Goal: Transaction & Acquisition: Purchase product/service

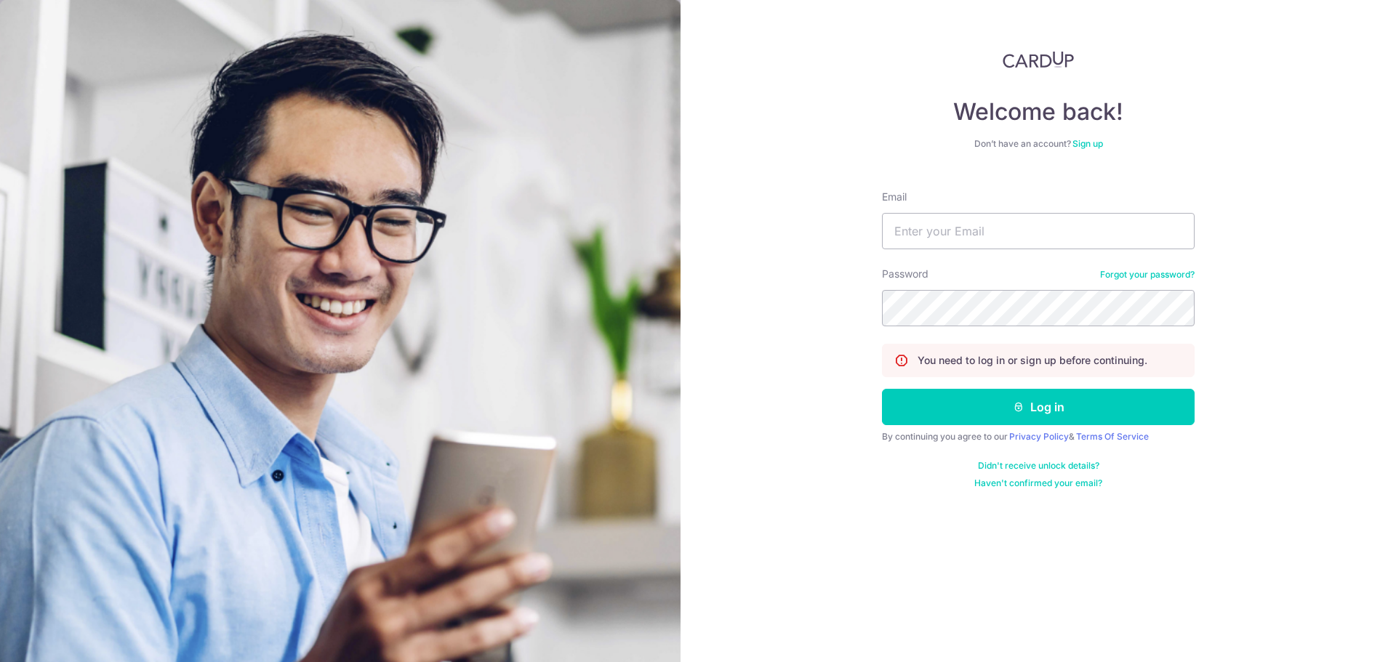
click at [1046, 249] on form "Email Password Forgot your password? You need to log in or sign up before conti…" at bounding box center [1038, 334] width 313 height 310
click at [1047, 238] on input "Email" at bounding box center [1038, 231] width 313 height 36
type input "[PERSON_NAME][EMAIL_ADDRESS][DOMAIN_NAME]"
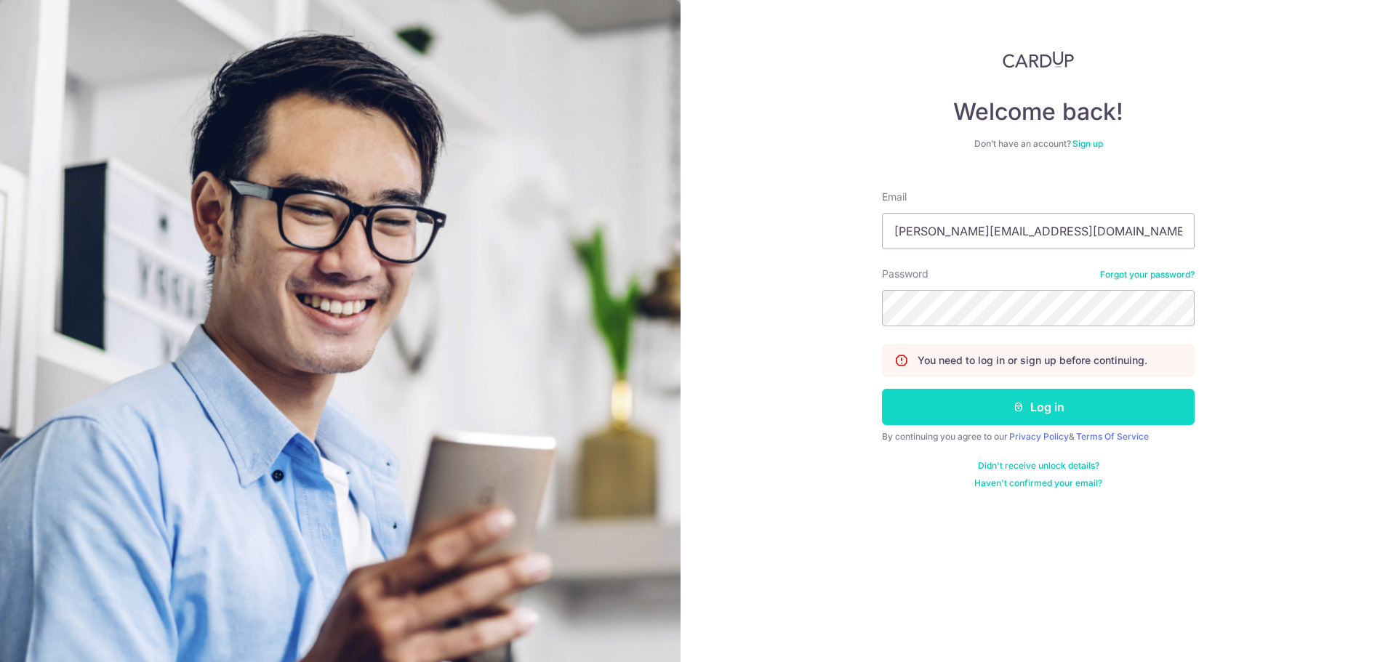
click at [997, 397] on button "Log in" at bounding box center [1038, 407] width 313 height 36
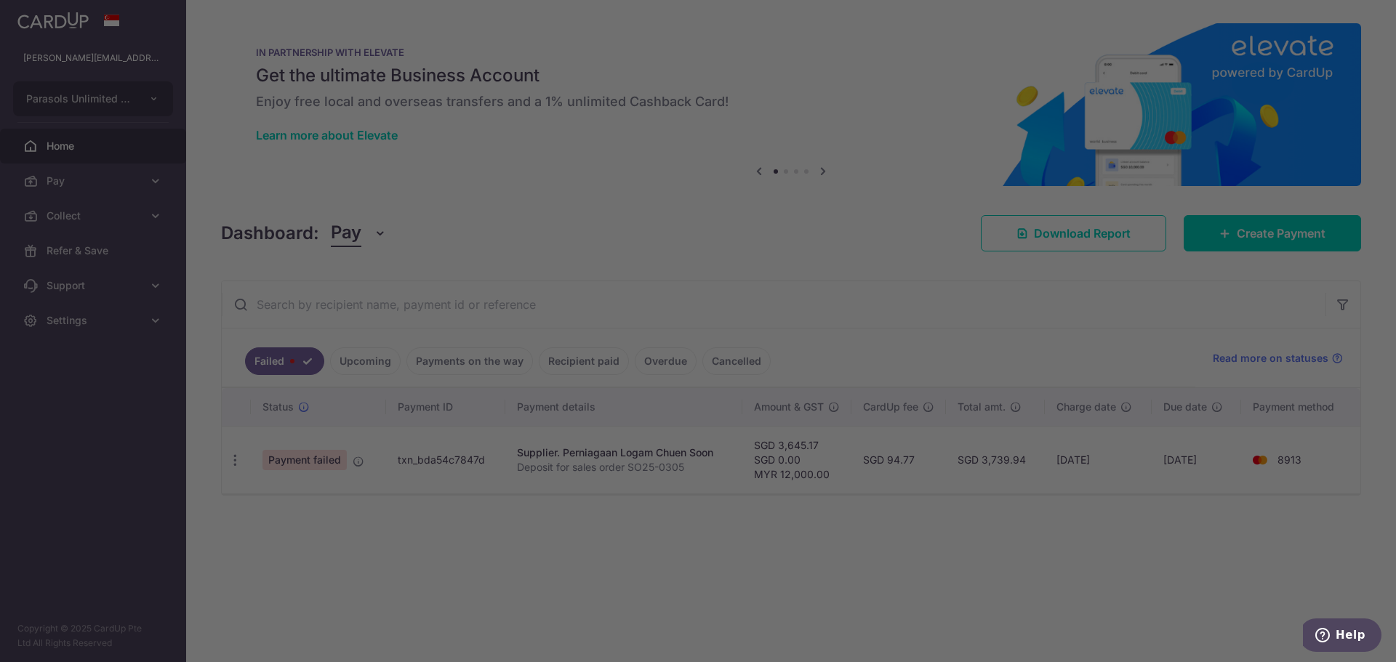
click at [949, 219] on div at bounding box center [704, 334] width 1409 height 669
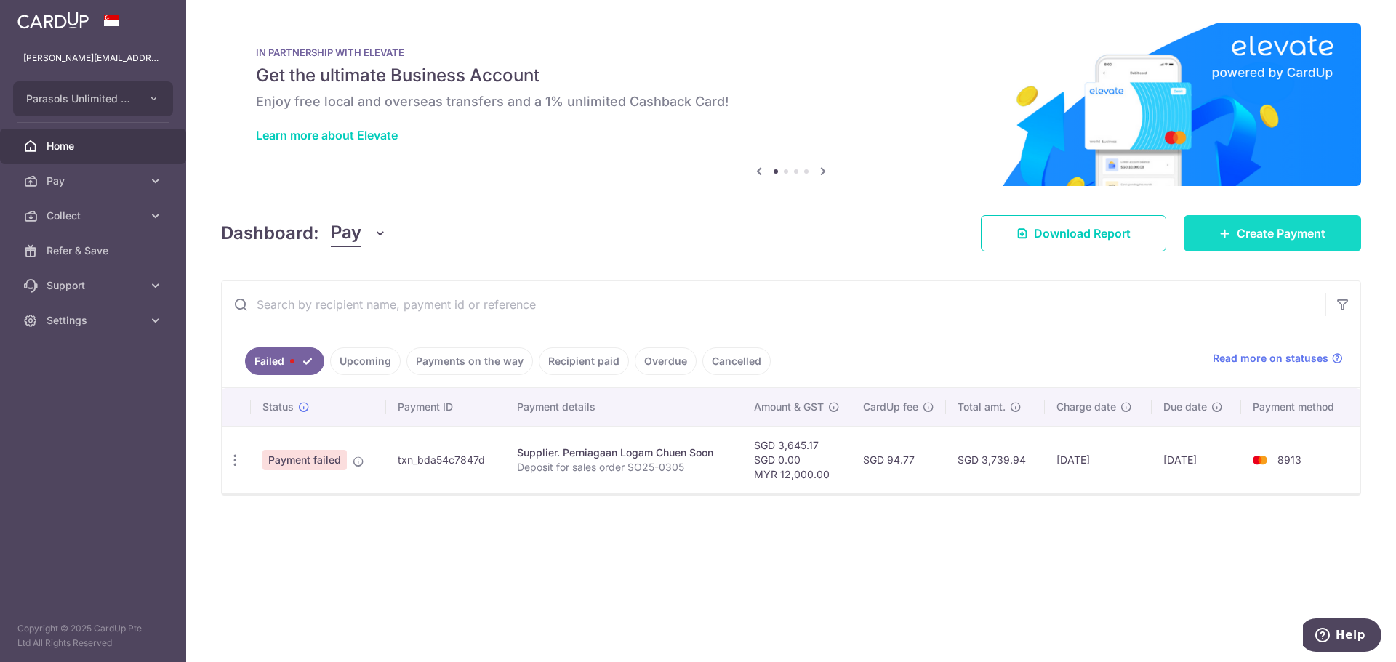
click at [1289, 241] on span "Create Payment" at bounding box center [1280, 233] width 89 height 17
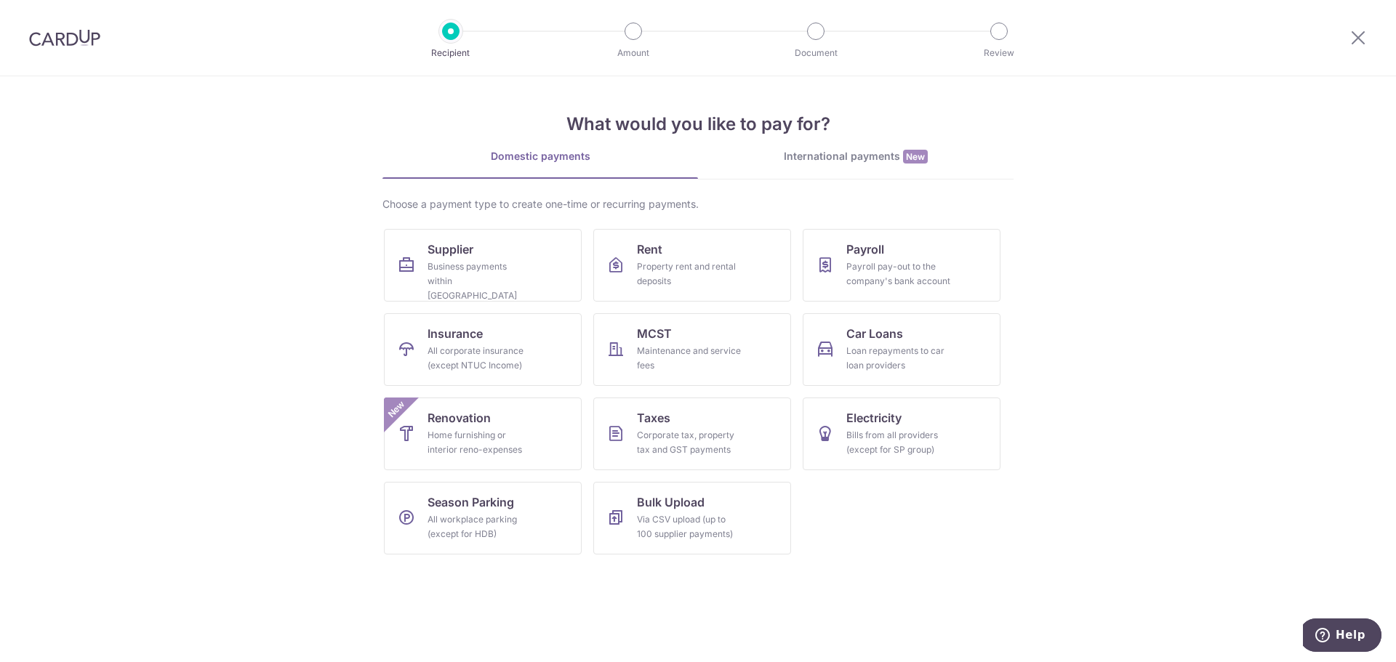
click at [804, 150] on div "International payments New" at bounding box center [855, 156] width 315 height 15
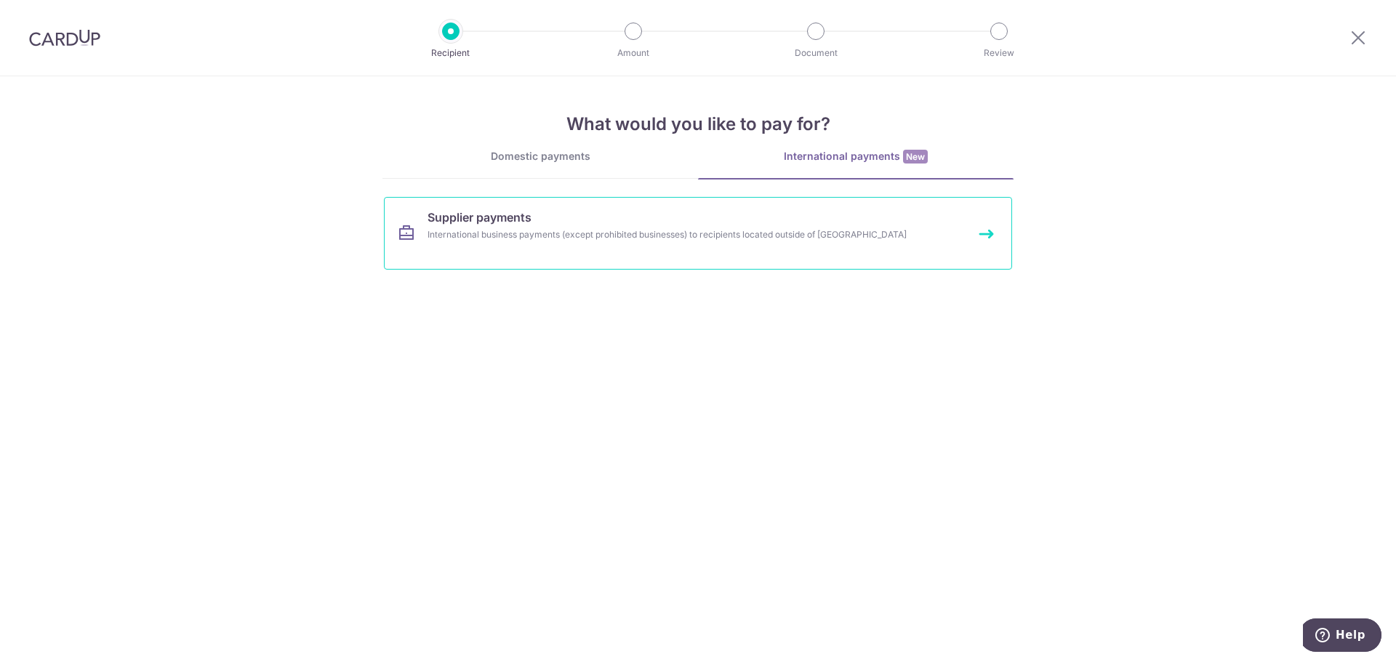
click at [454, 227] on link "Supplier payments International business payments (except prohibited businesses…" at bounding box center [698, 233] width 628 height 73
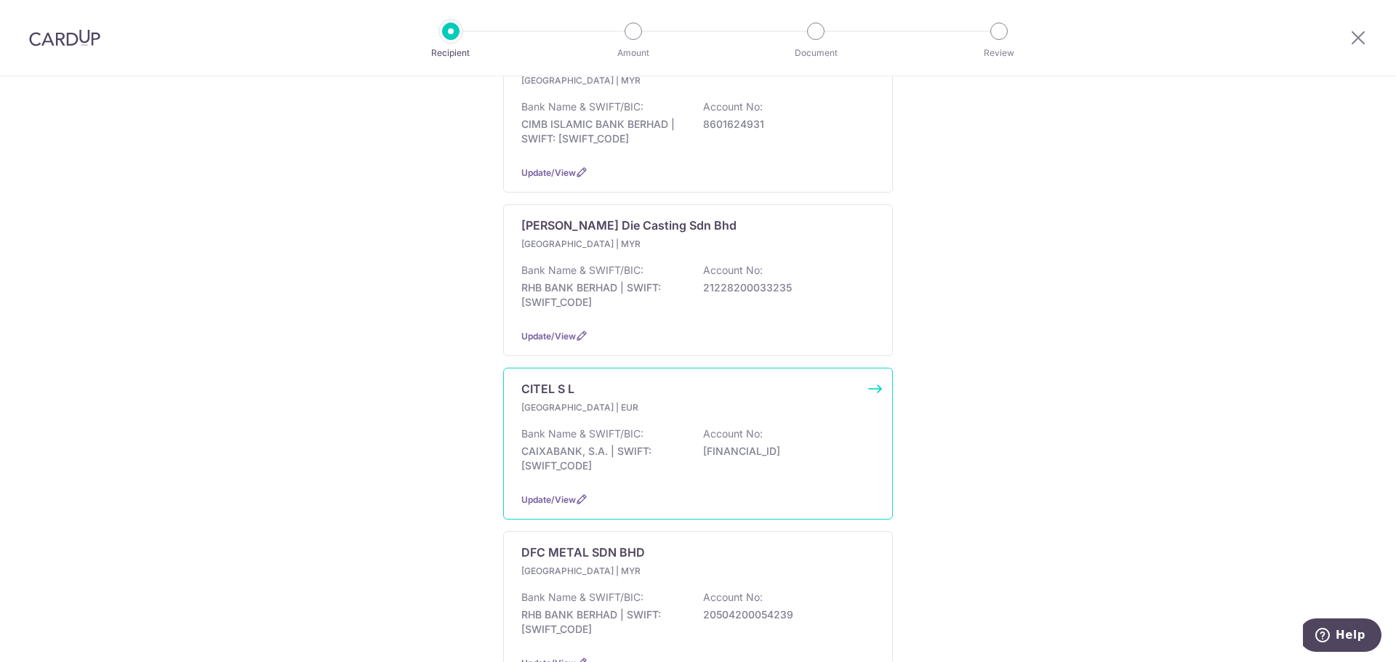
scroll to position [363, 0]
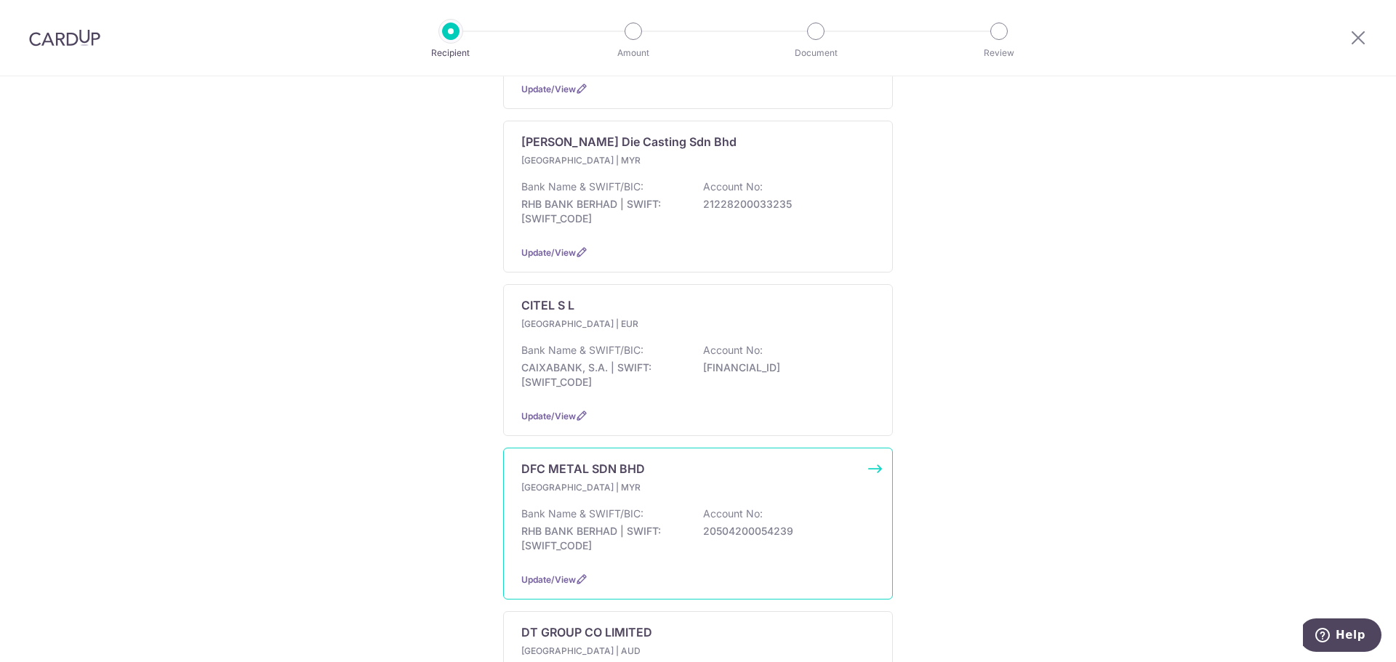
click at [580, 460] on p "DFC METAL SDN BHD" at bounding box center [583, 468] width 124 height 17
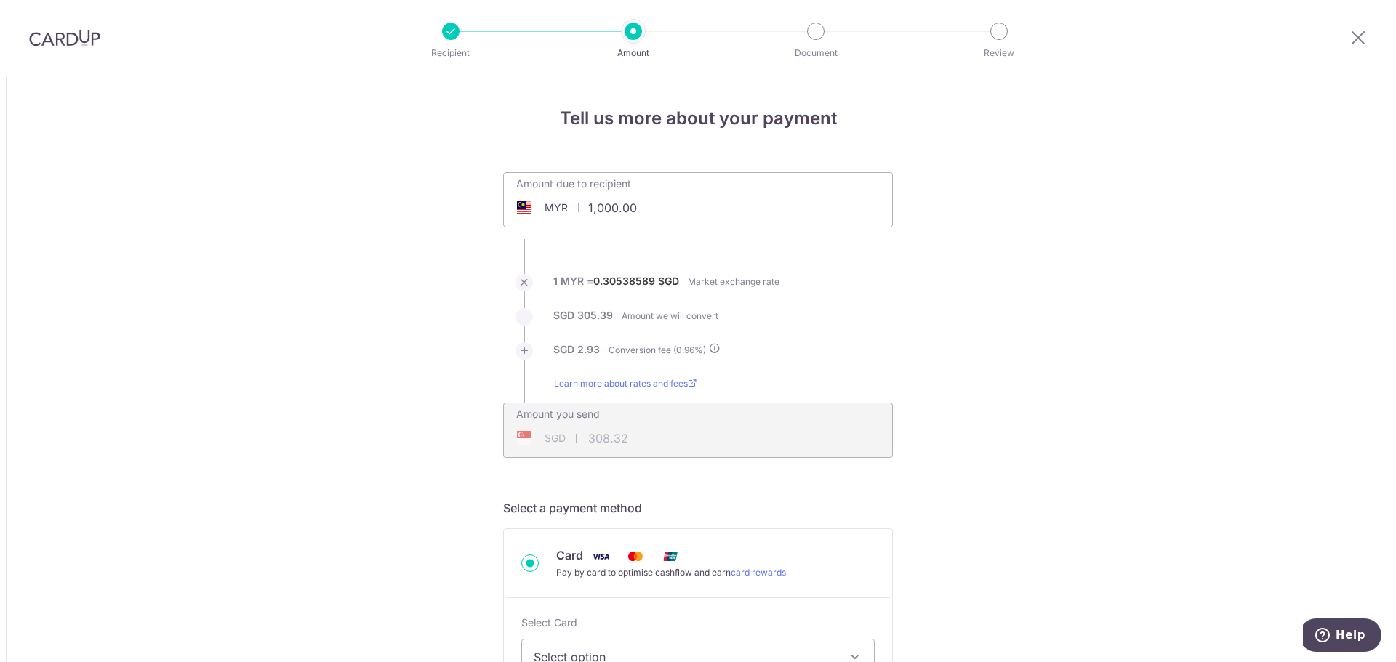
drag, startPoint x: 644, startPoint y: 203, endPoint x: 572, endPoint y: 204, distance: 72.0
click at [572, 204] on div "MYR 1,000.00 1000" at bounding box center [616, 207] width 225 height 33
type input "6,735.00"
type input "2,076.56"
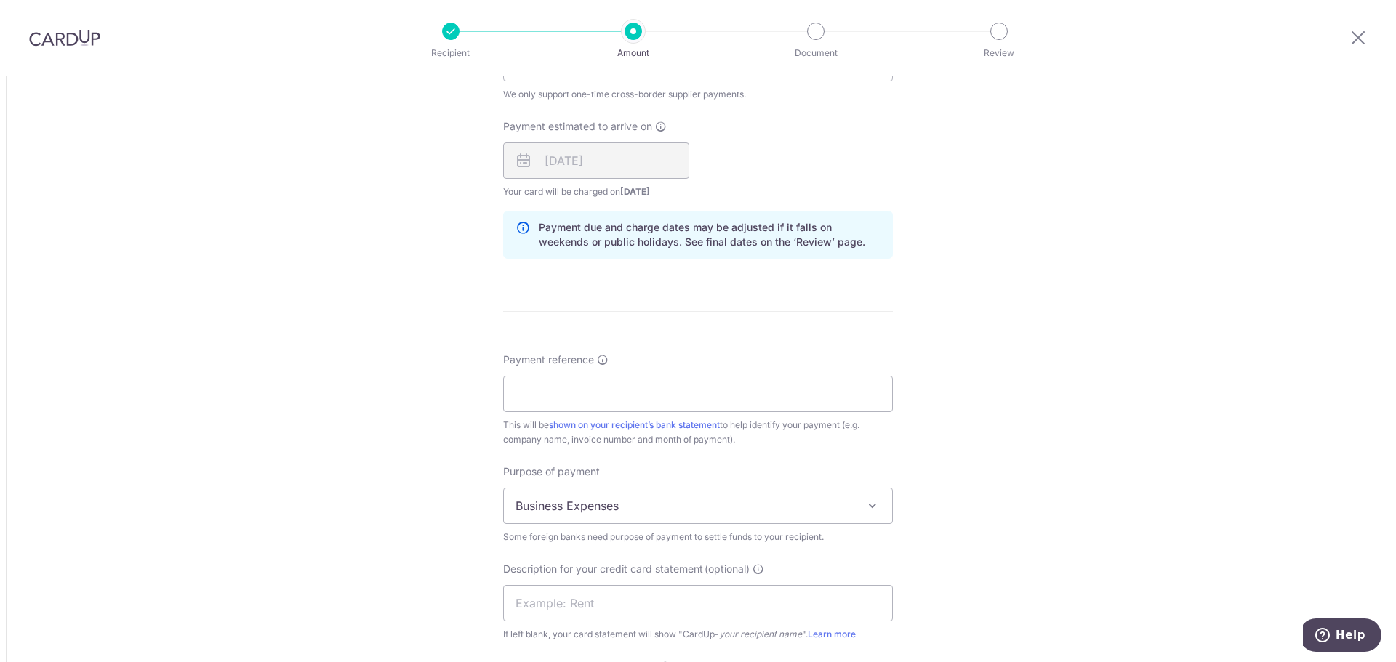
scroll to position [1018, 0]
click at [827, 400] on input "Payment reference" at bounding box center [698, 392] width 390 height 36
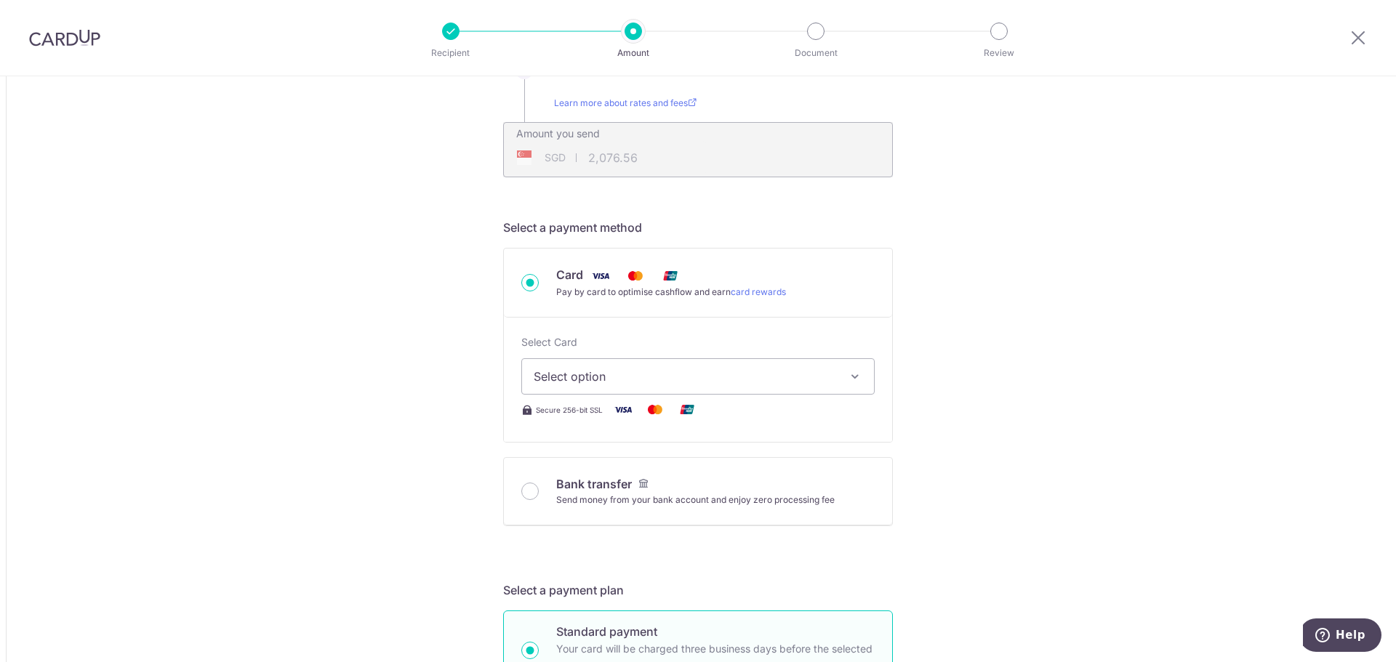
scroll to position [218, 0]
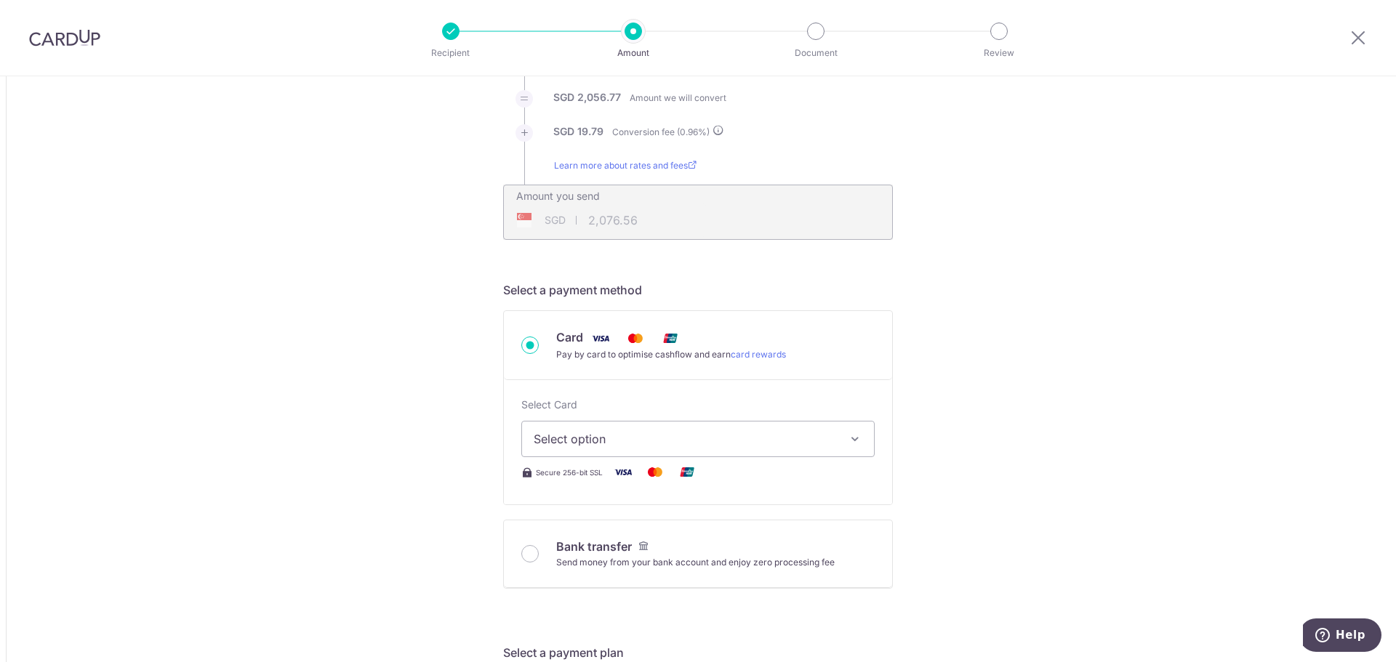
type input "Payment for Inv 00000144"
click at [848, 440] on icon "button" at bounding box center [855, 439] width 15 height 15
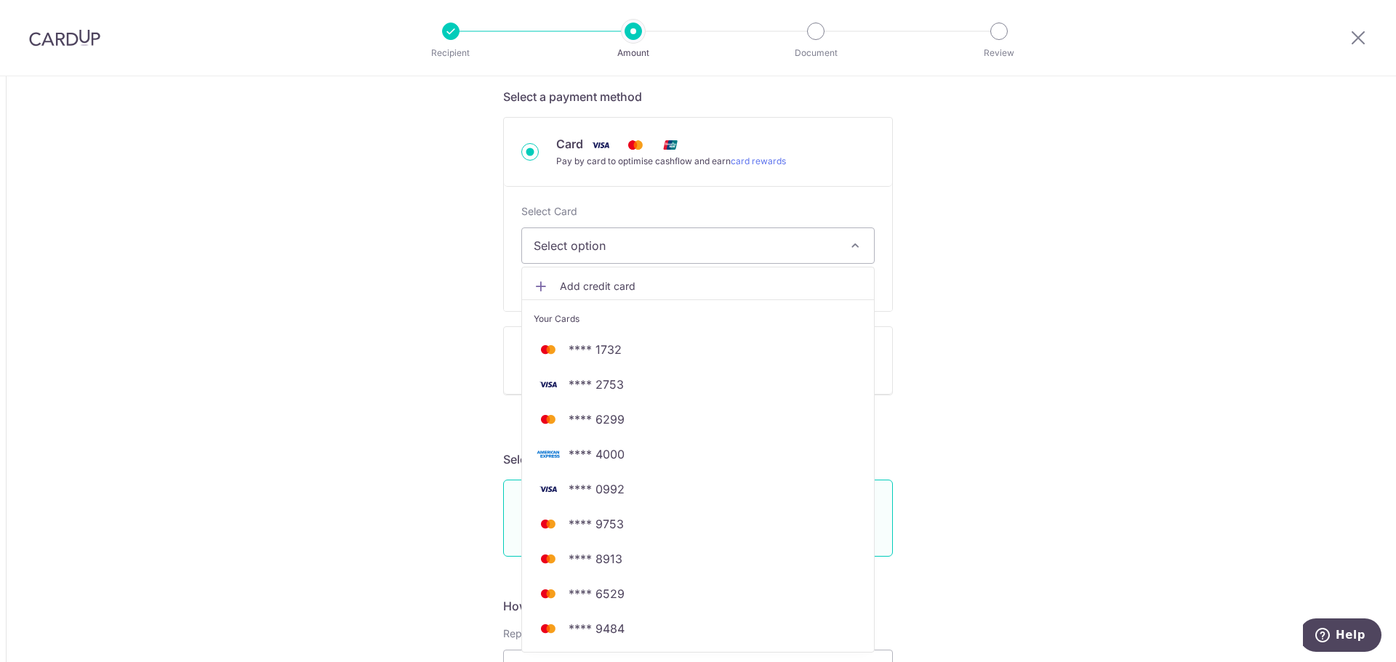
scroll to position [436, 0]
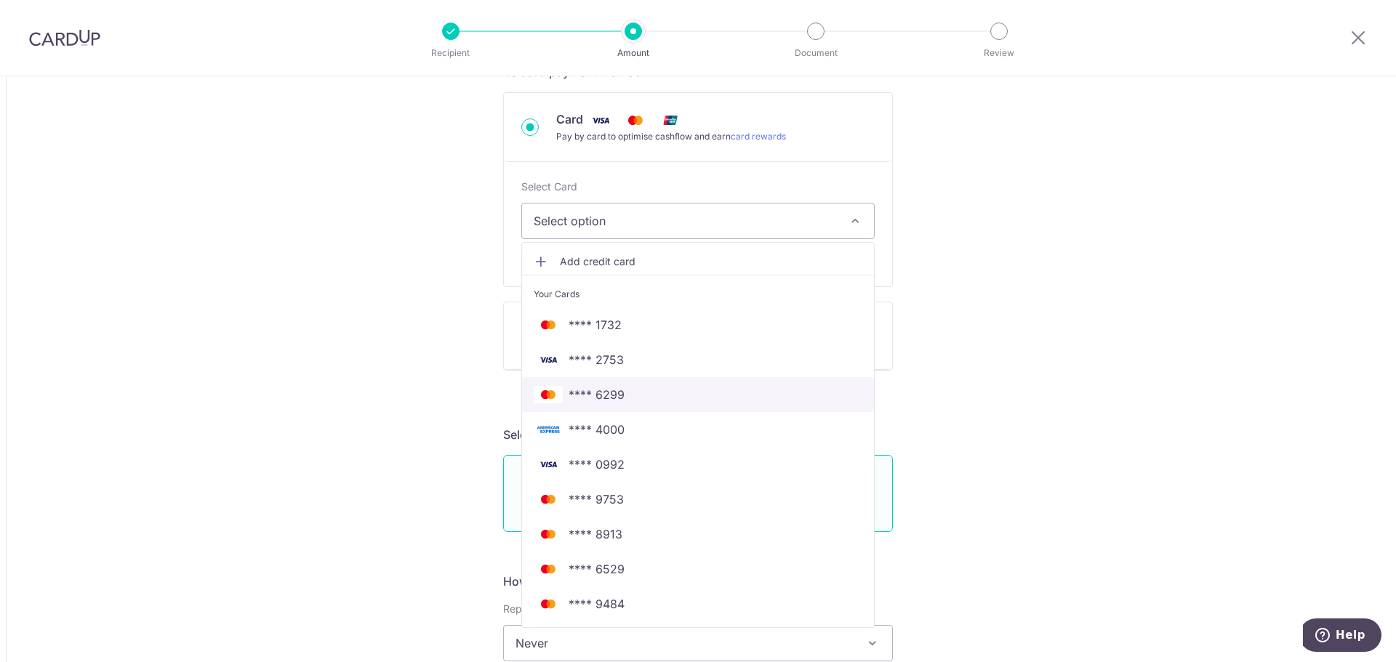
click at [578, 393] on span "**** 6299" at bounding box center [596, 394] width 56 height 17
type input "6,735.00"
type input "2,076.61"
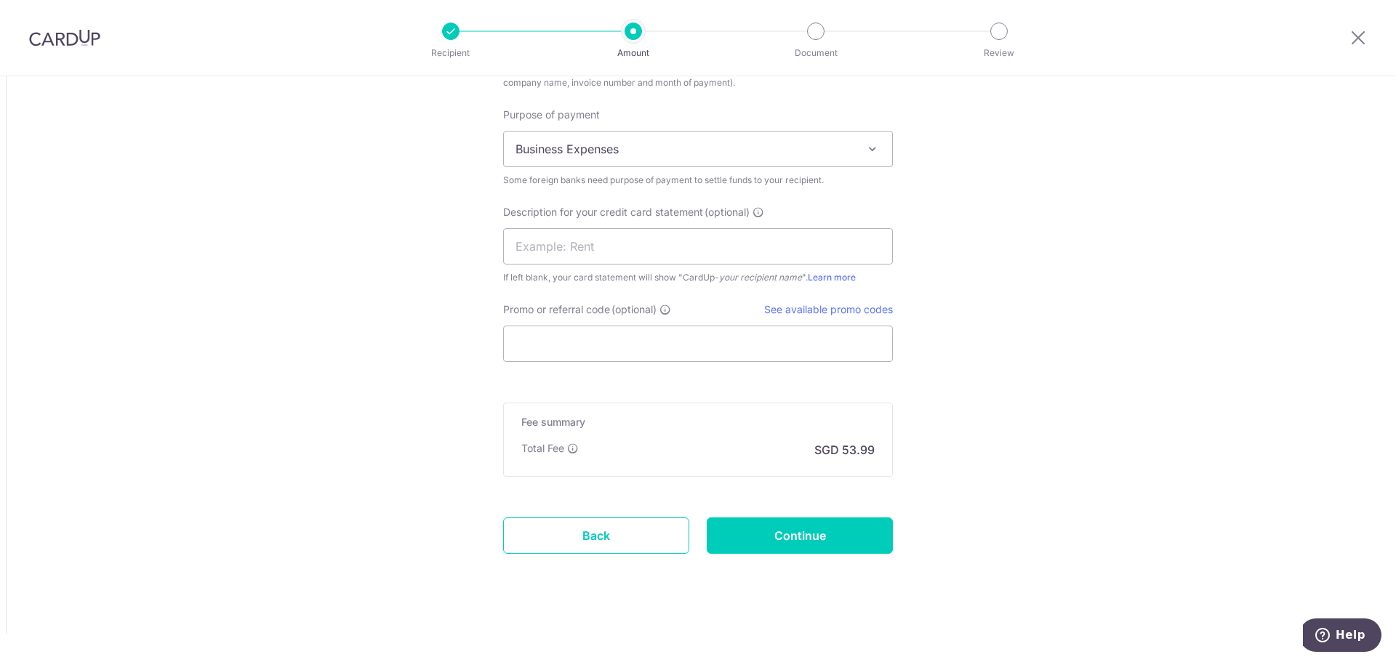
scroll to position [1374, 0]
type input "6,735.00"
type input "2,076.57"
click at [823, 540] on input "Continue" at bounding box center [800, 535] width 186 height 36
type input "Create Schedule"
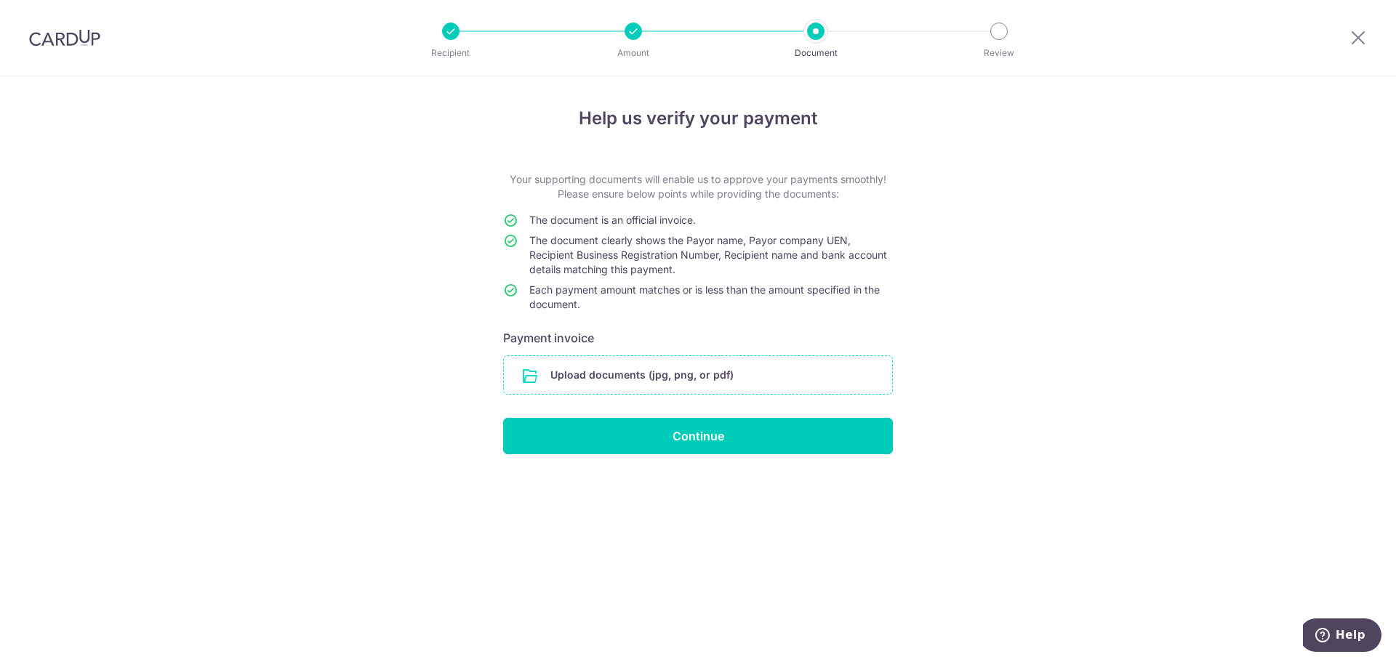
click at [758, 381] on input "file" at bounding box center [698, 375] width 388 height 38
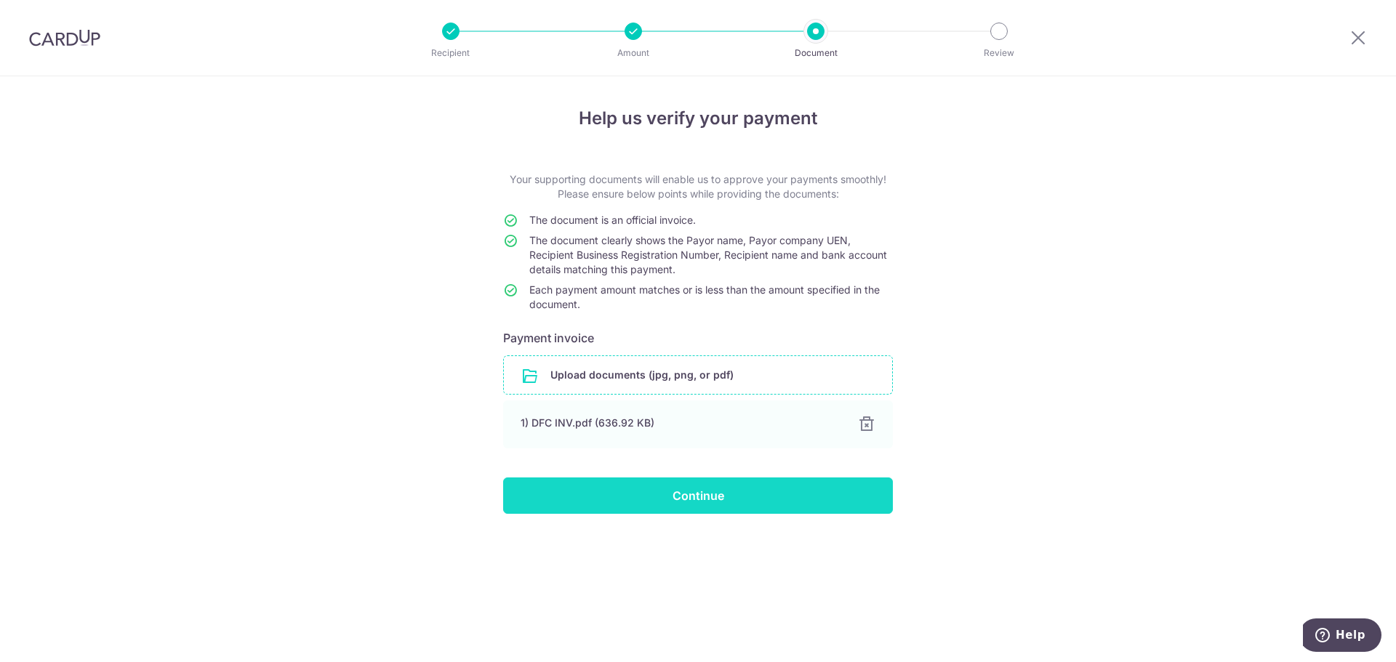
click at [705, 486] on input "Continue" at bounding box center [698, 496] width 390 height 36
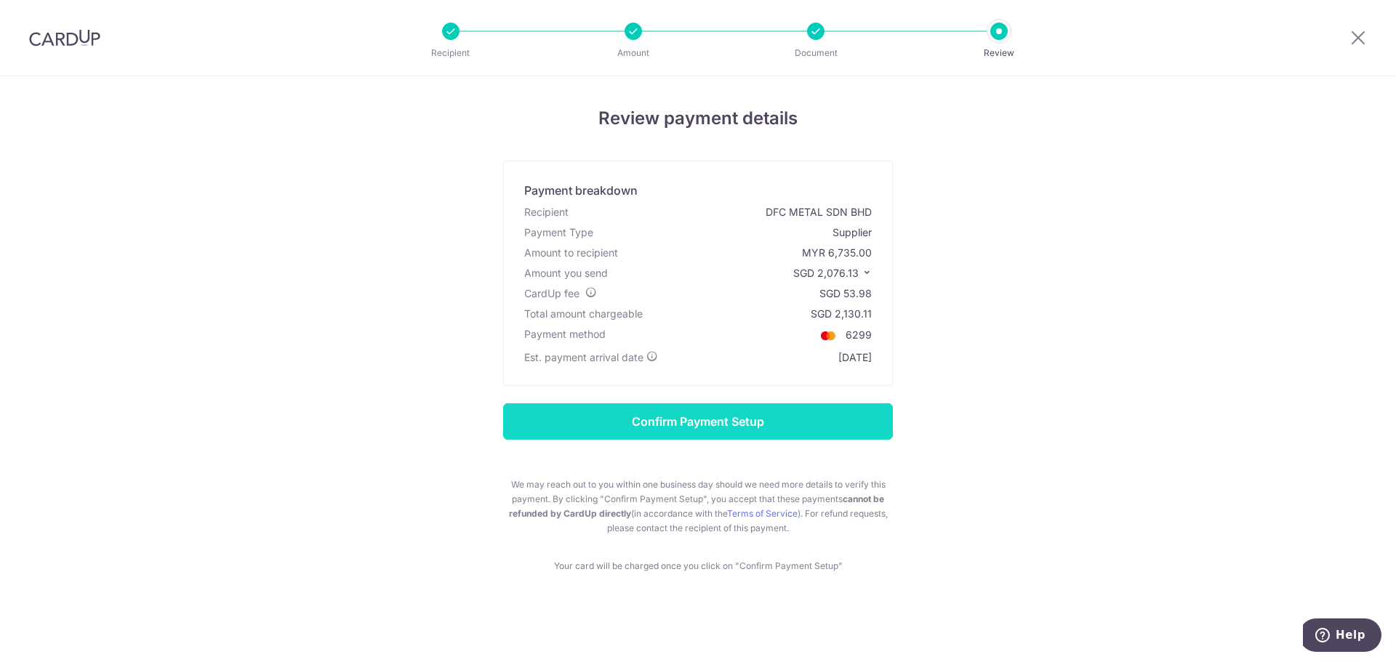
click at [699, 427] on input "Confirm Payment Setup" at bounding box center [698, 421] width 390 height 36
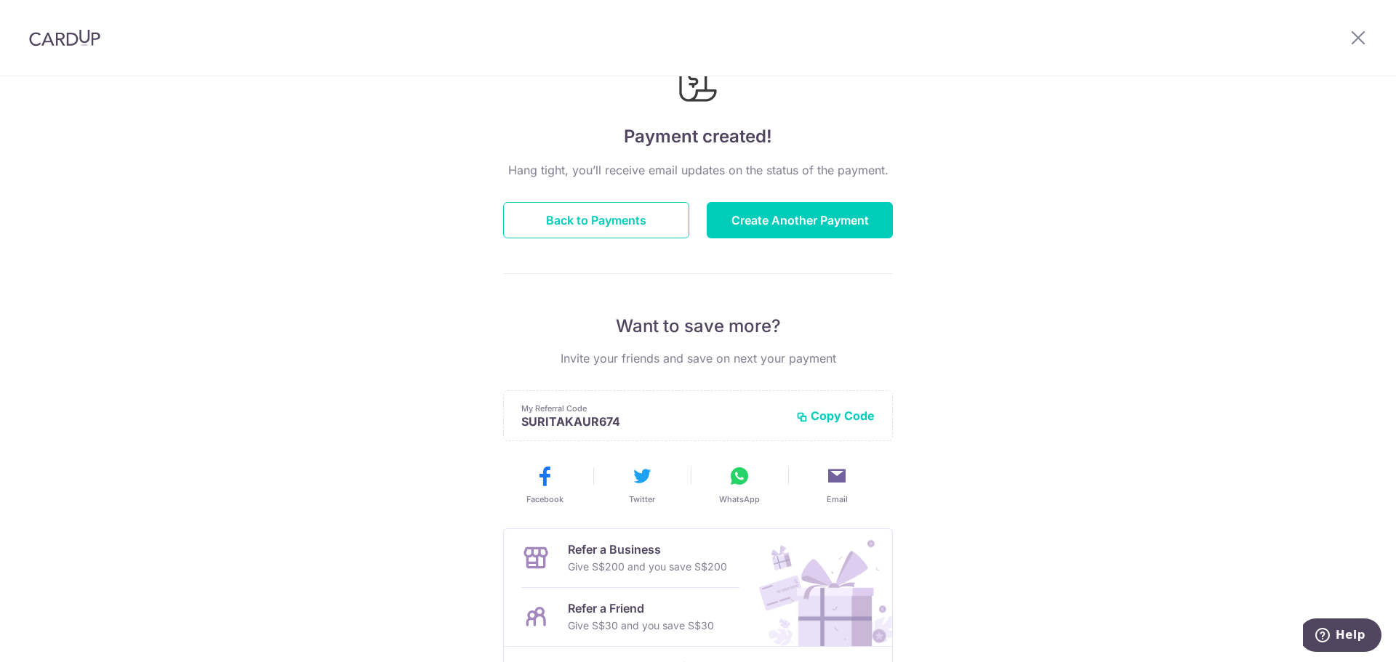
scroll to position [190, 0]
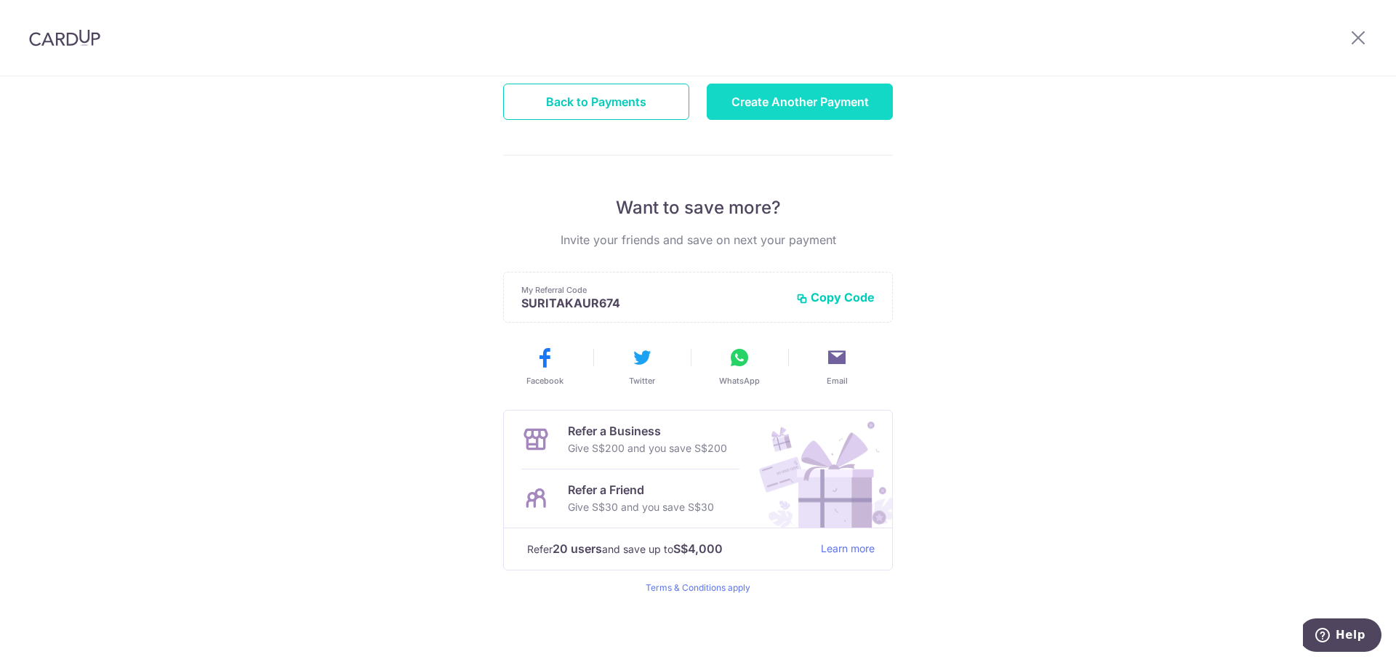
click at [828, 91] on button "Create Another Payment" at bounding box center [800, 102] width 186 height 36
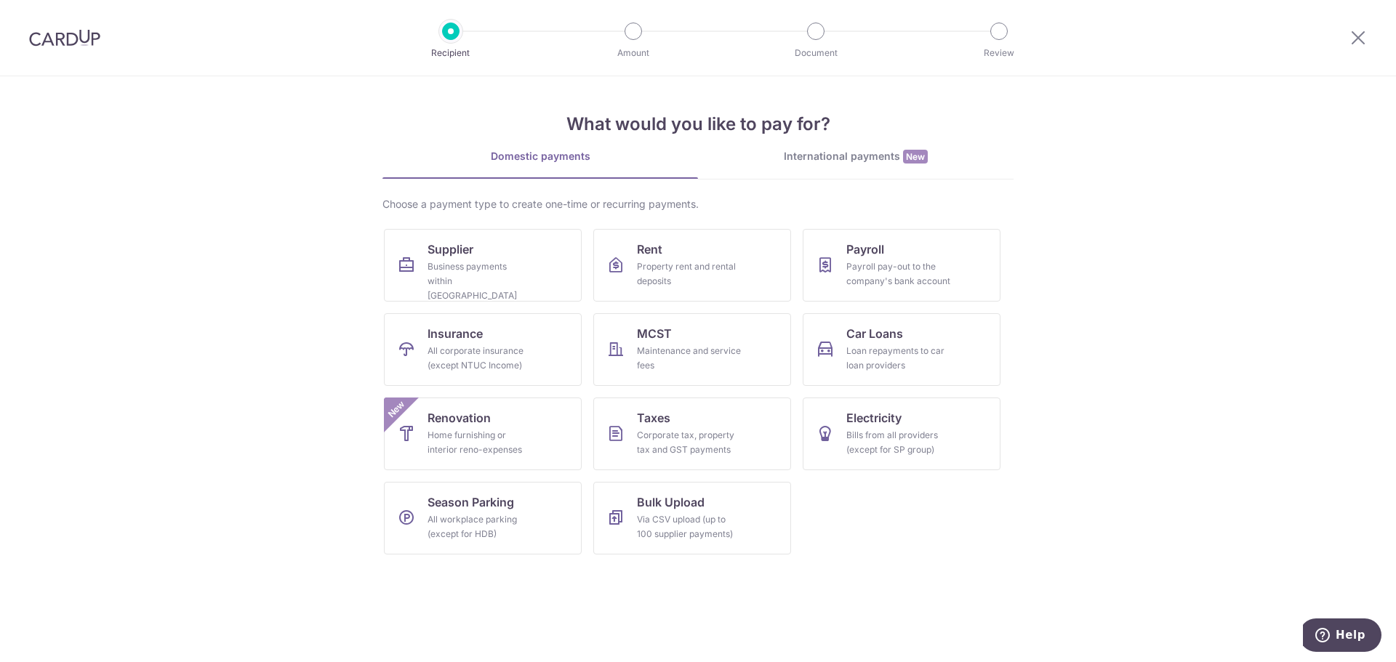
click at [868, 157] on div "International payments New" at bounding box center [855, 156] width 315 height 15
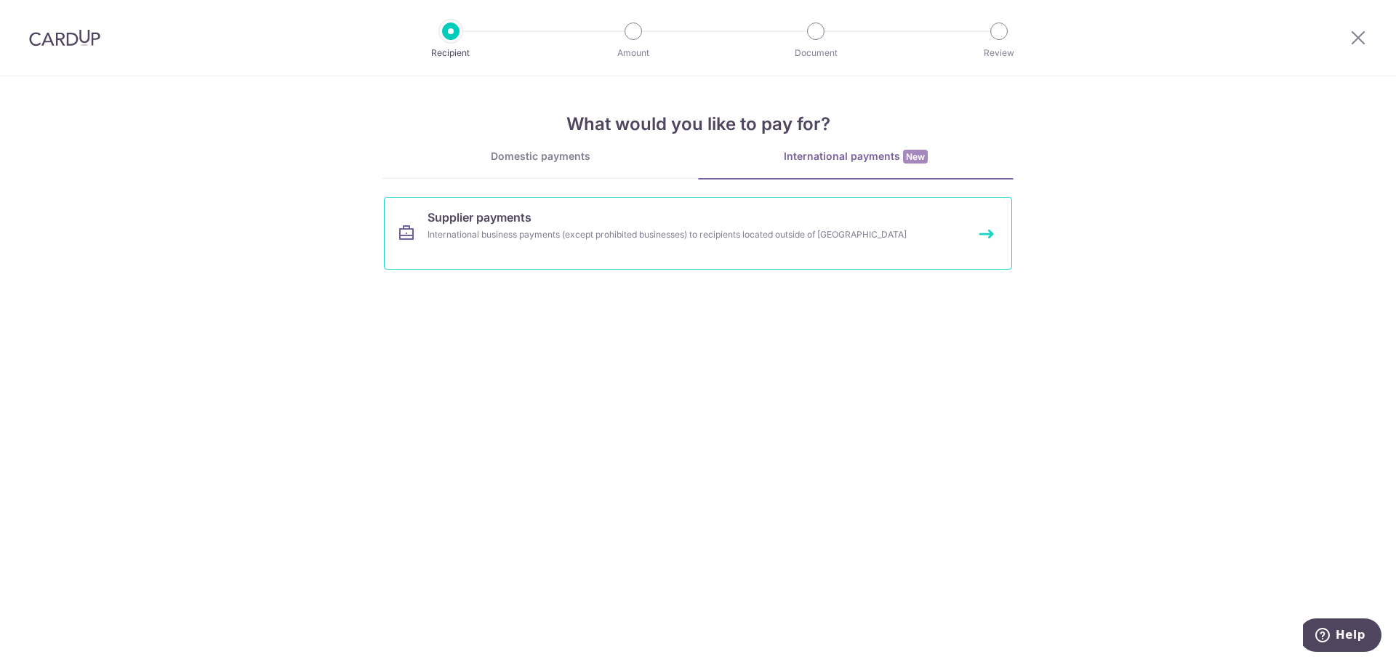
click at [442, 221] on span "Supplier payments" at bounding box center [479, 217] width 104 height 17
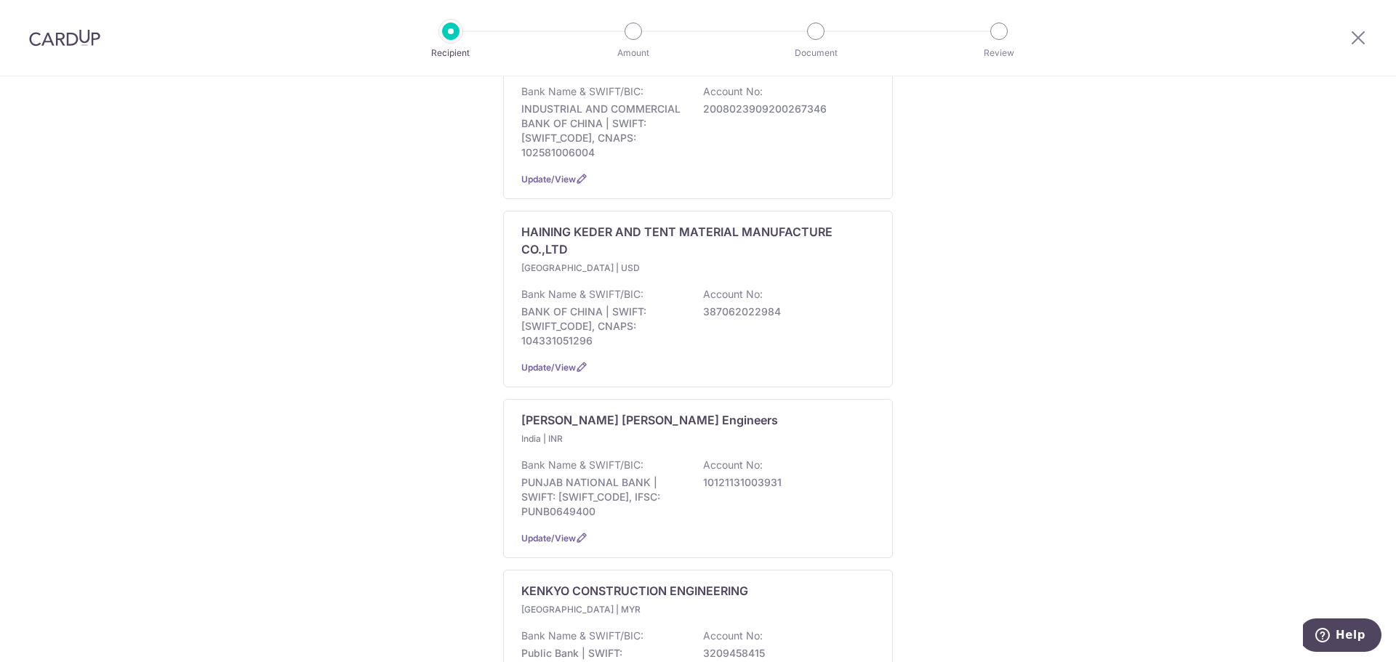
scroll to position [1381, 0]
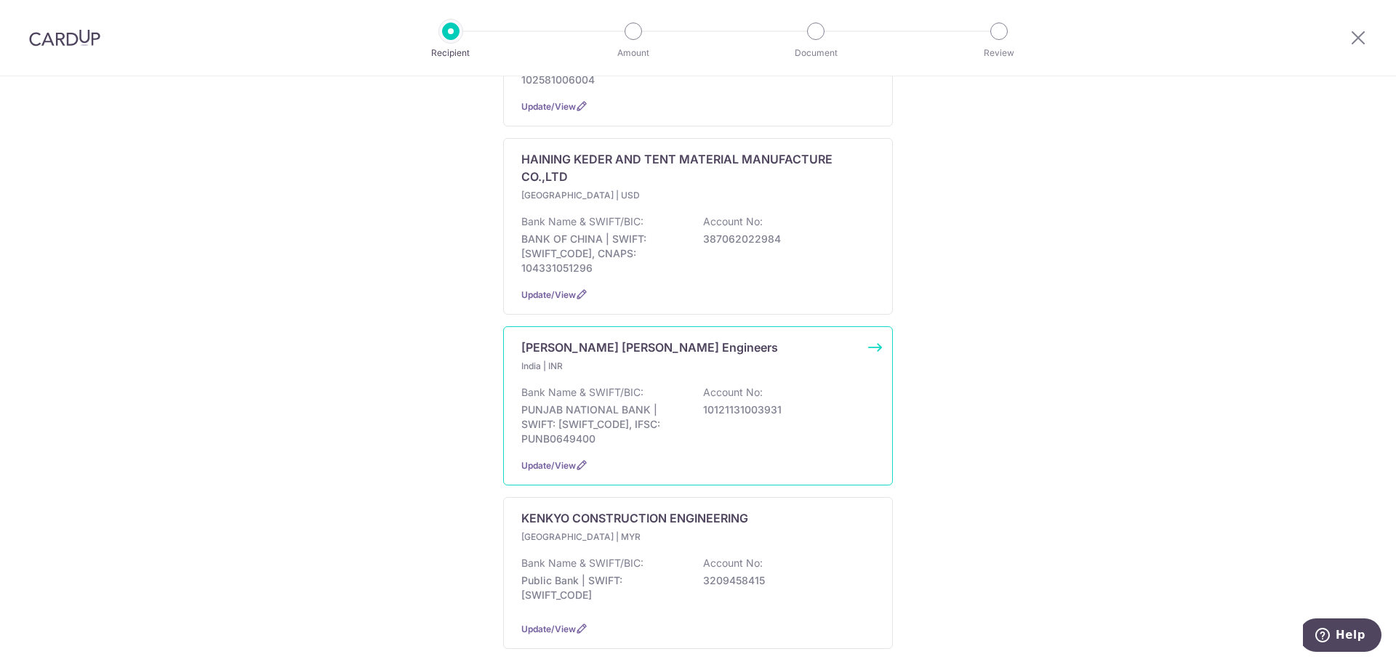
click at [645, 429] on p "PUNJAB NATIONAL BANK | SWIFT: PUNBINBBCLC, IFSC: PUNB0649400" at bounding box center [602, 425] width 163 height 44
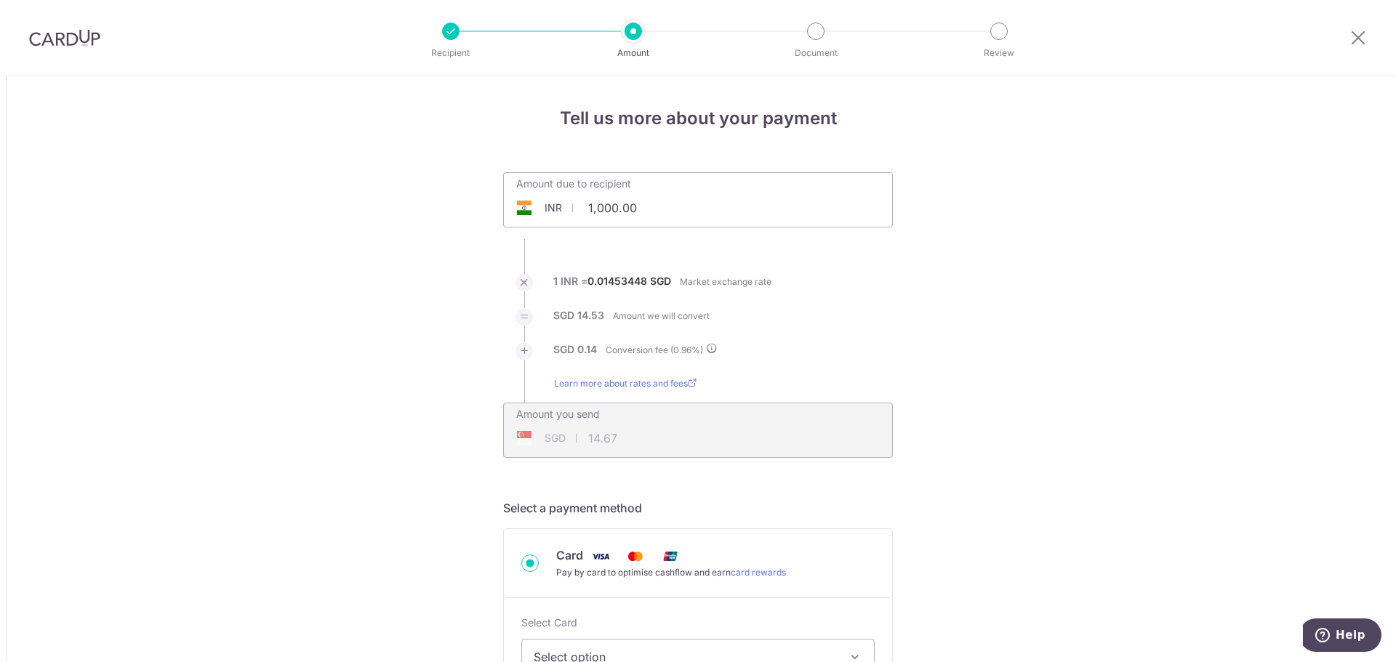
drag, startPoint x: 584, startPoint y: 209, endPoint x: 671, endPoint y: 208, distance: 86.5
click at [671, 208] on input "1,000.00" at bounding box center [616, 207] width 225 height 33
type input "22,250.00"
type input "326.51"
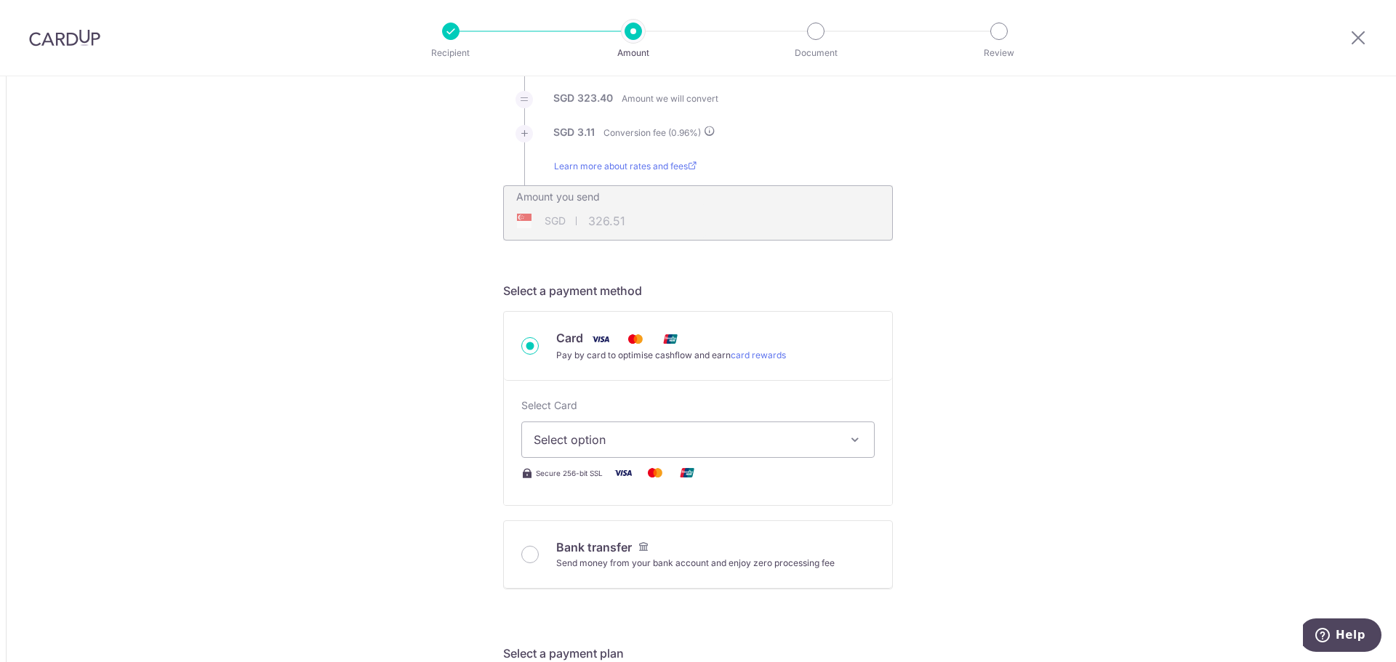
scroll to position [218, 0]
click at [839, 447] on button "Select option" at bounding box center [697, 439] width 353 height 36
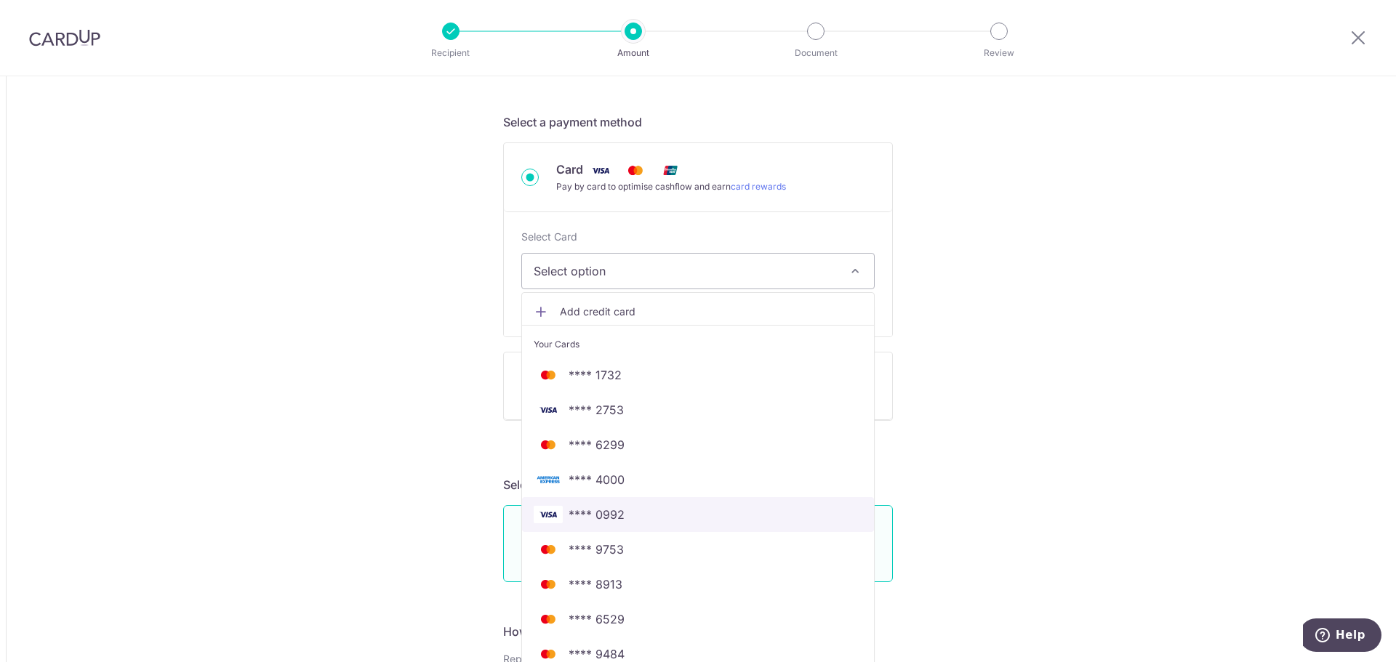
scroll to position [436, 0]
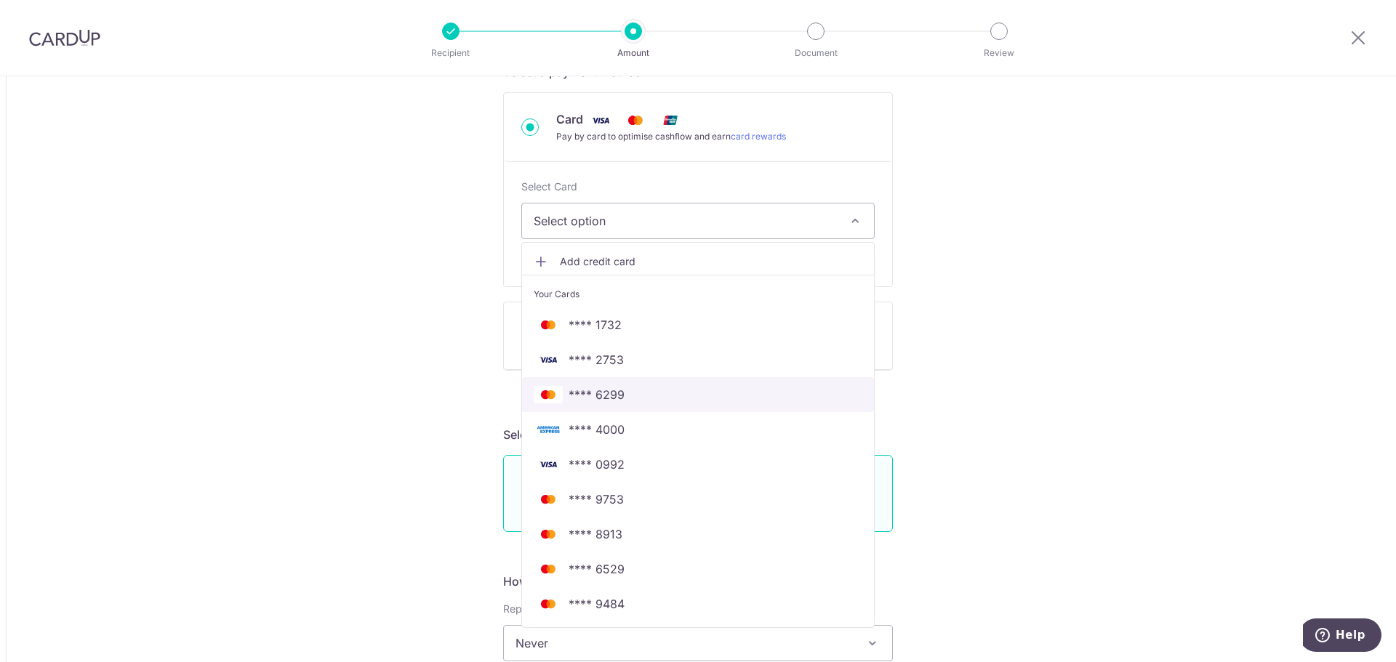
click at [629, 397] on span "**** 6299" at bounding box center [698, 394] width 329 height 17
type input "22,250.00"
type input "326.49"
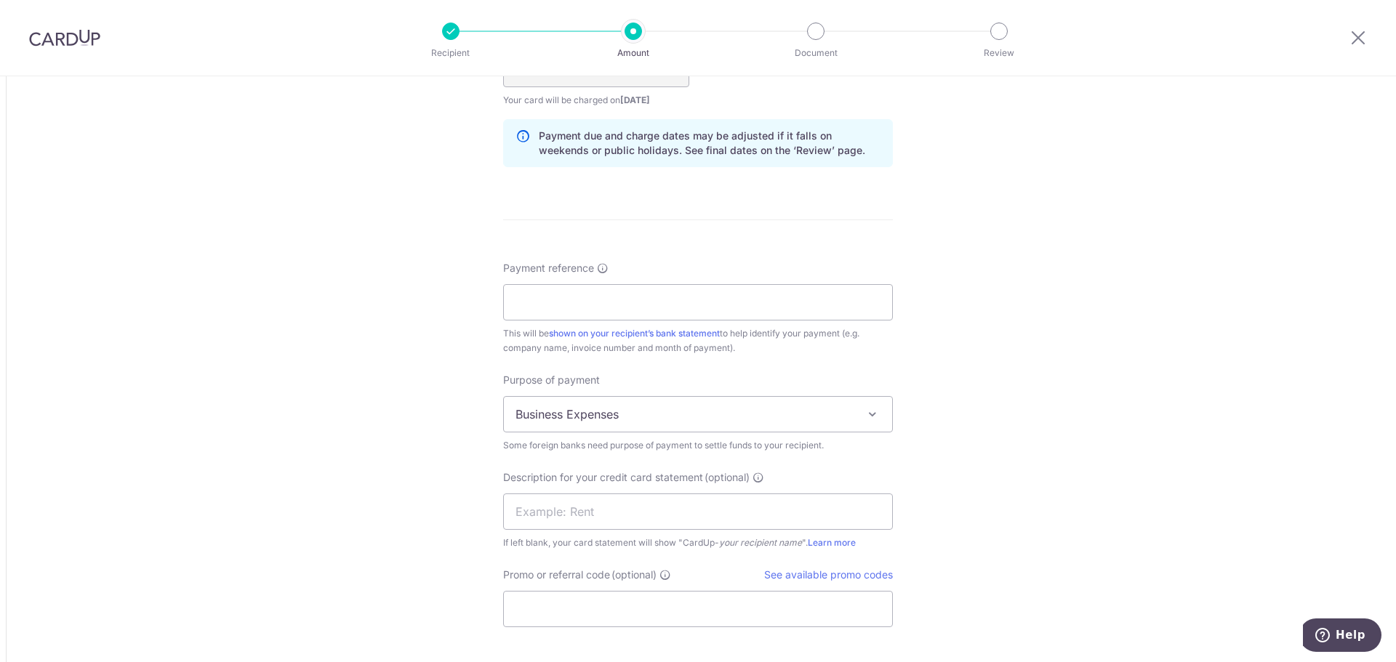
scroll to position [1090, 0]
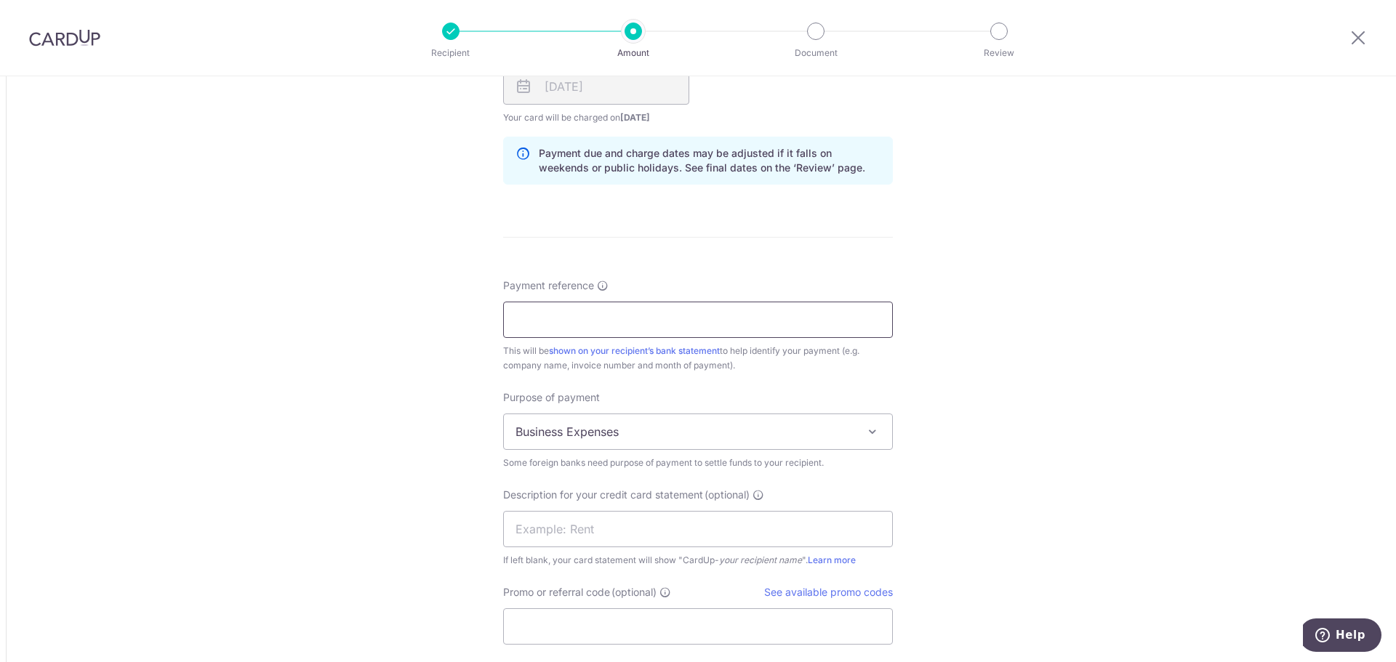
click at [544, 319] on input "Payment reference" at bounding box center [698, 320] width 390 height 36
type input "Payment inv INE-001/2025-26"
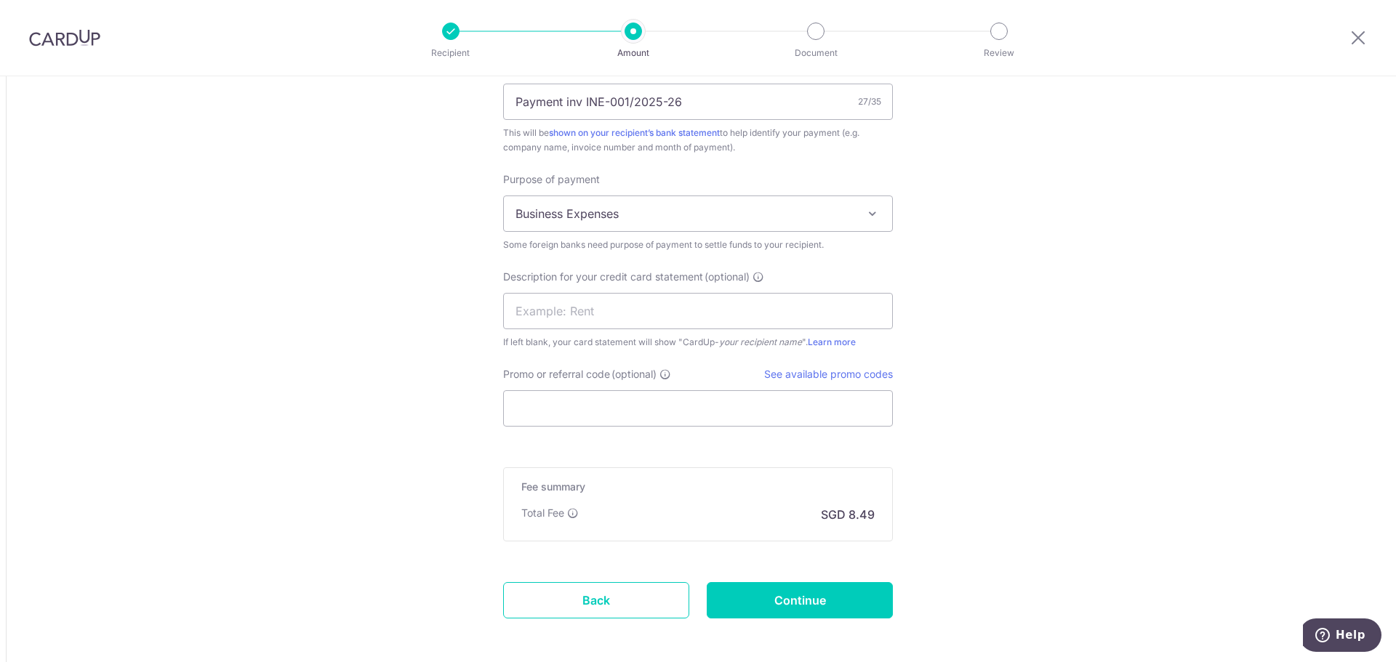
scroll to position [1374, 0]
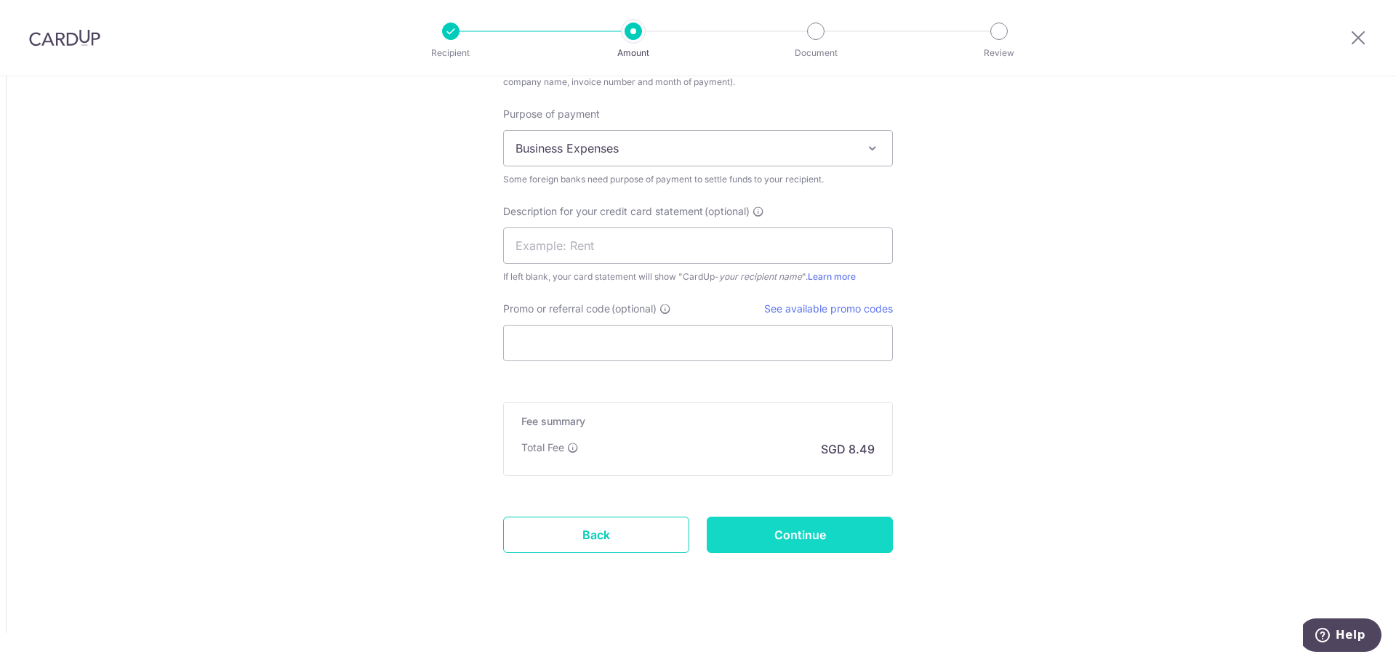
click at [784, 542] on input "Continue" at bounding box center [800, 535] width 186 height 36
type input "Create Schedule"
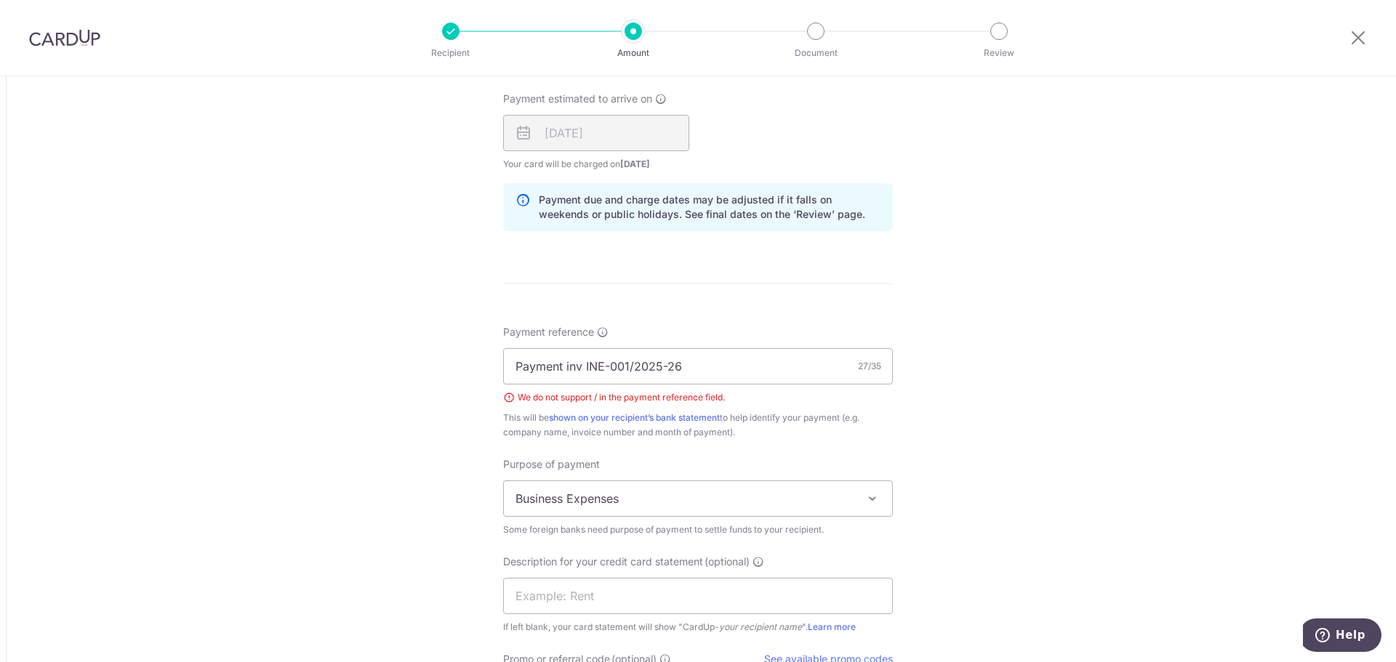
scroll to position [994, 0]
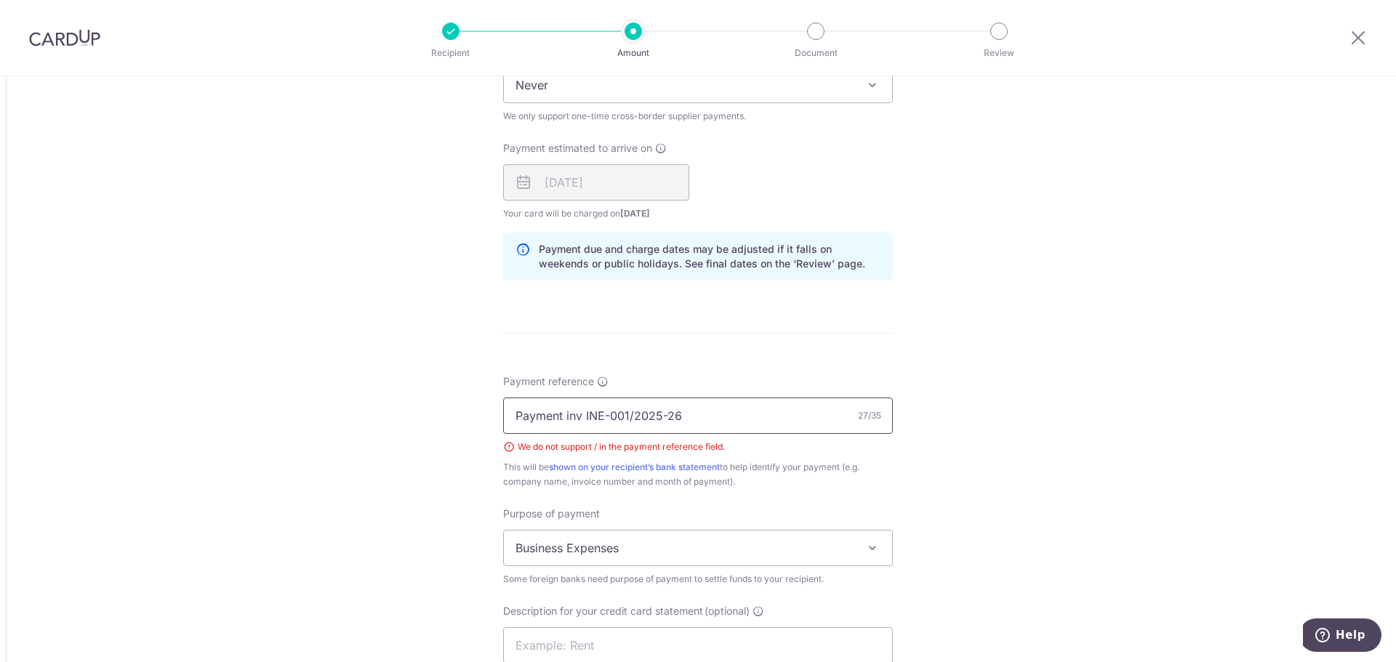
click at [624, 415] on input "Payment inv INE-001/2025-26" at bounding box center [698, 416] width 390 height 36
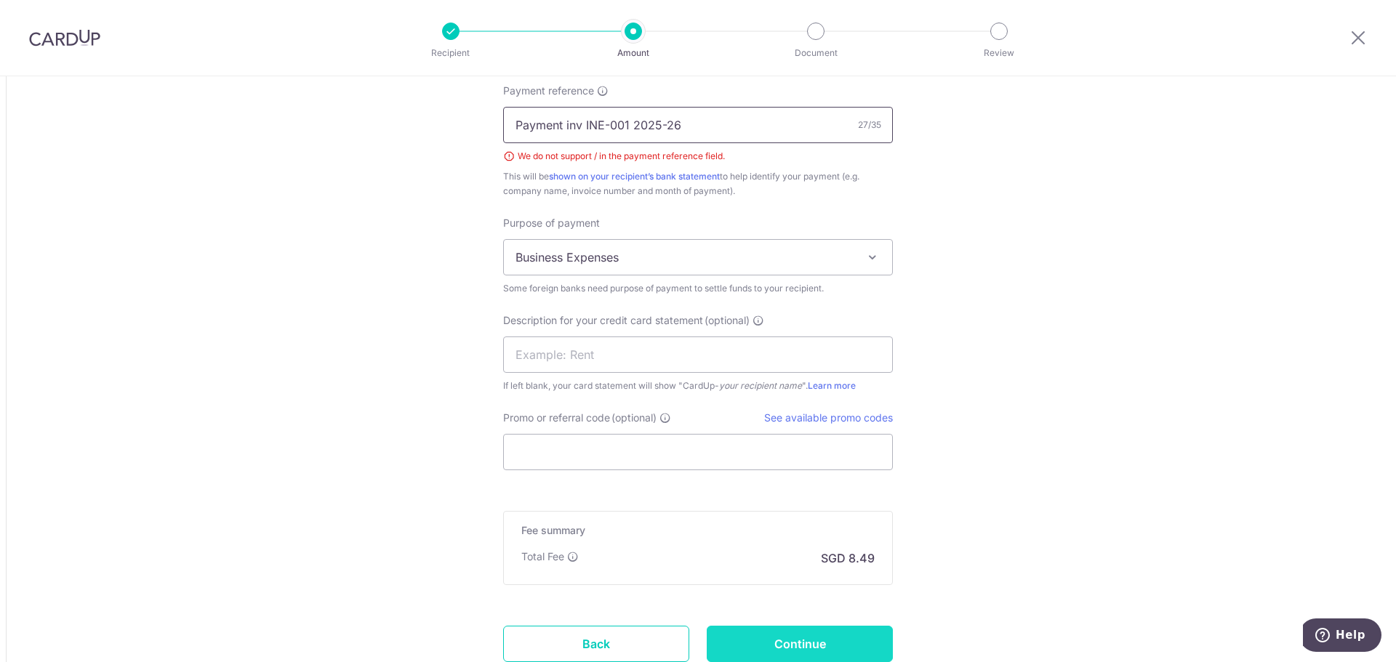
type input "Payment inv INE-001 2025-26"
click at [784, 635] on input "Continue" at bounding box center [800, 644] width 186 height 36
type input "Create Schedule"
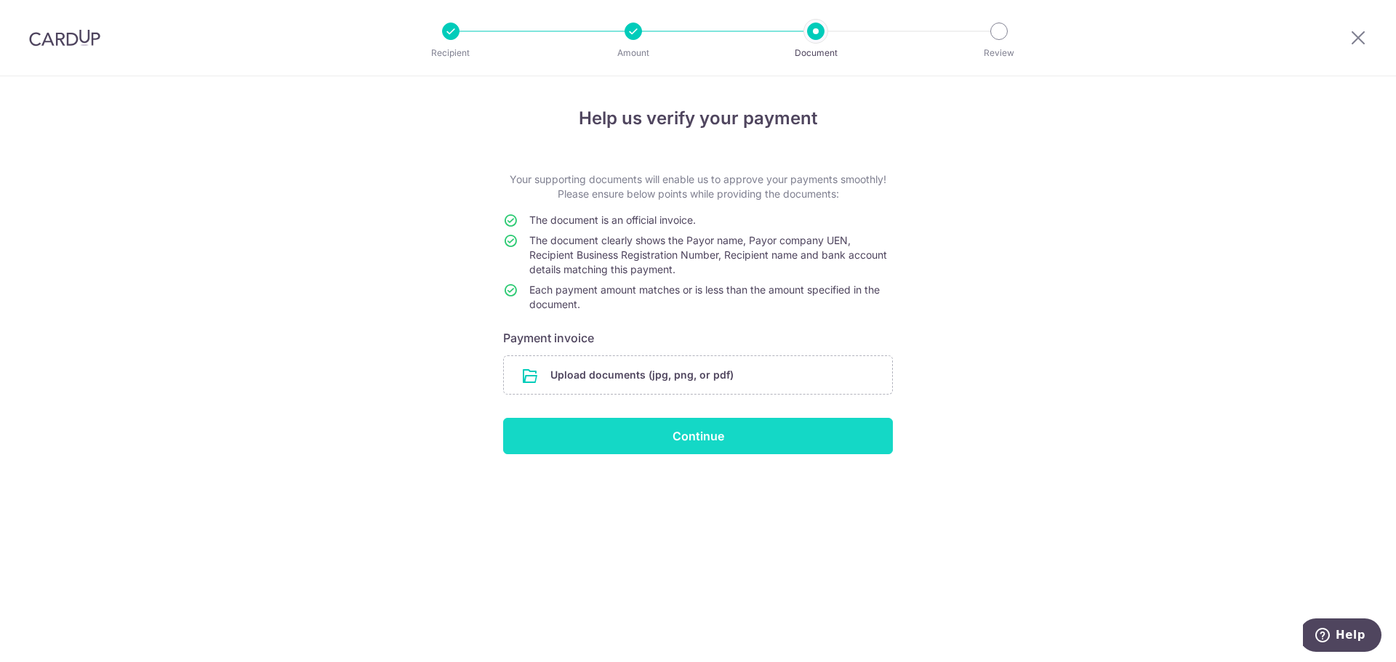
click at [719, 432] on input "Continue" at bounding box center [698, 436] width 390 height 36
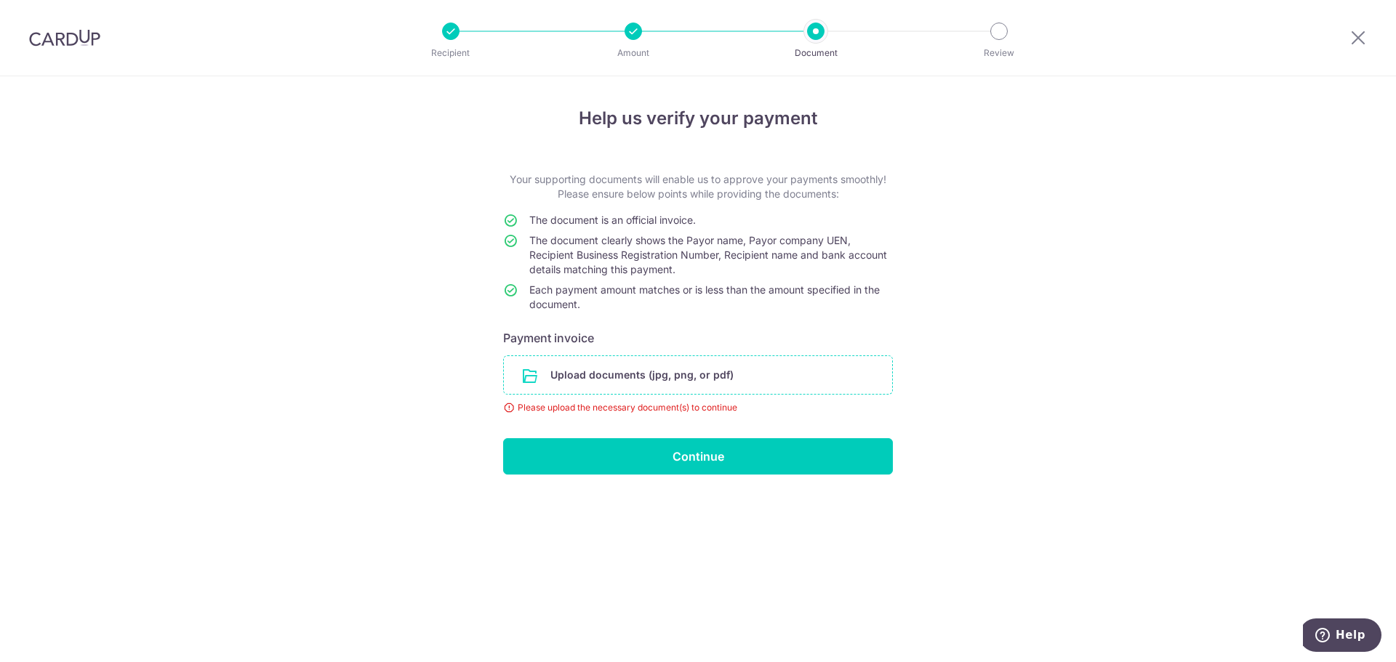
click at [659, 385] on input "file" at bounding box center [698, 375] width 388 height 38
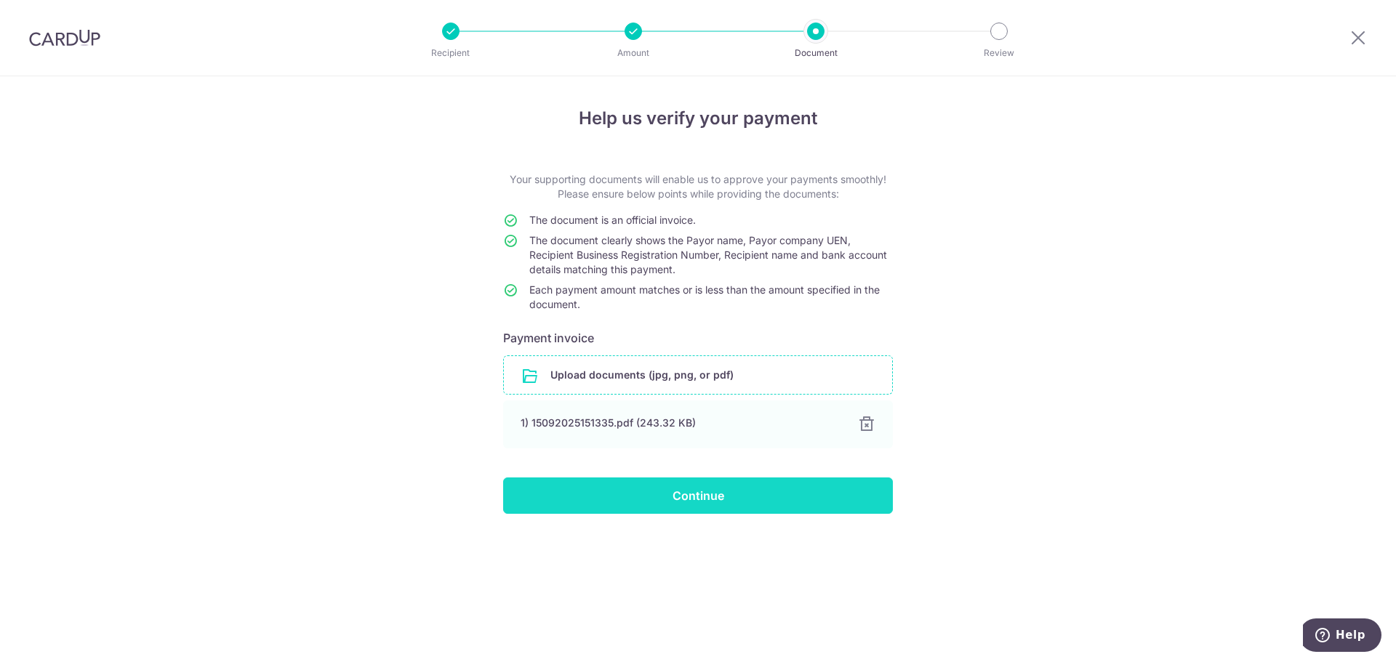
click at [778, 503] on input "Continue" at bounding box center [698, 496] width 390 height 36
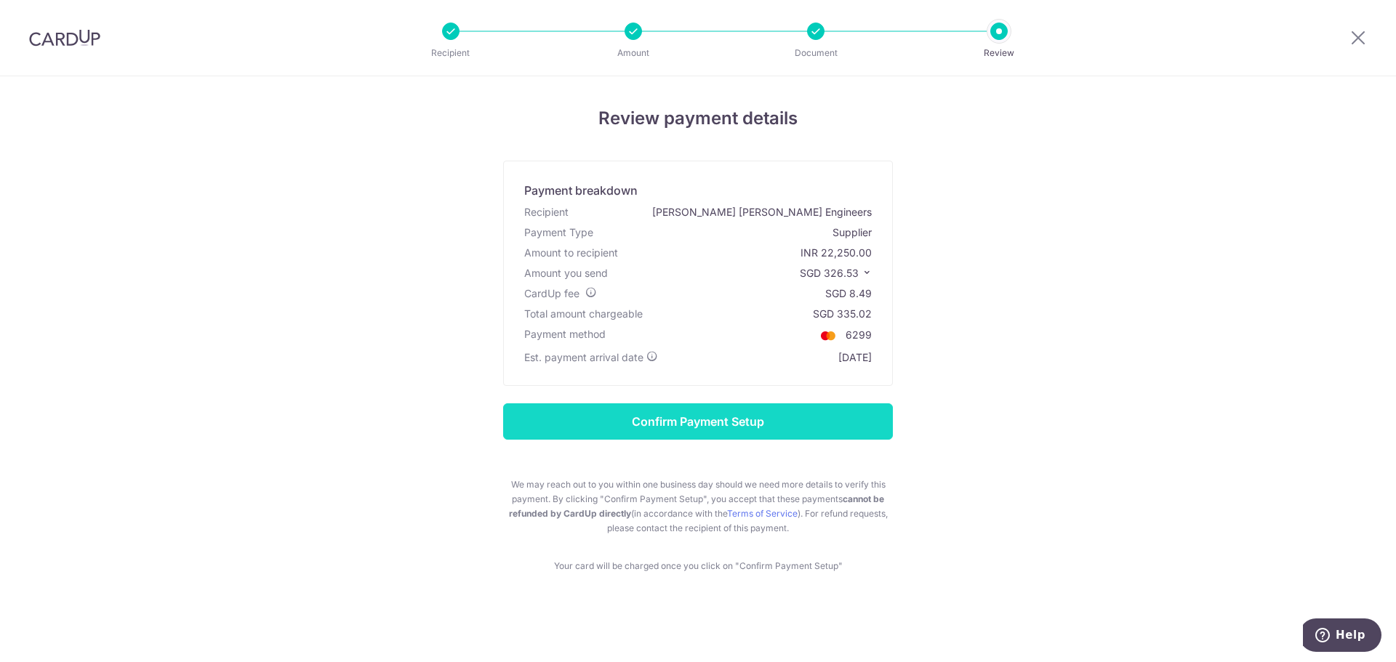
click at [767, 428] on input "Confirm Payment Setup" at bounding box center [698, 421] width 390 height 36
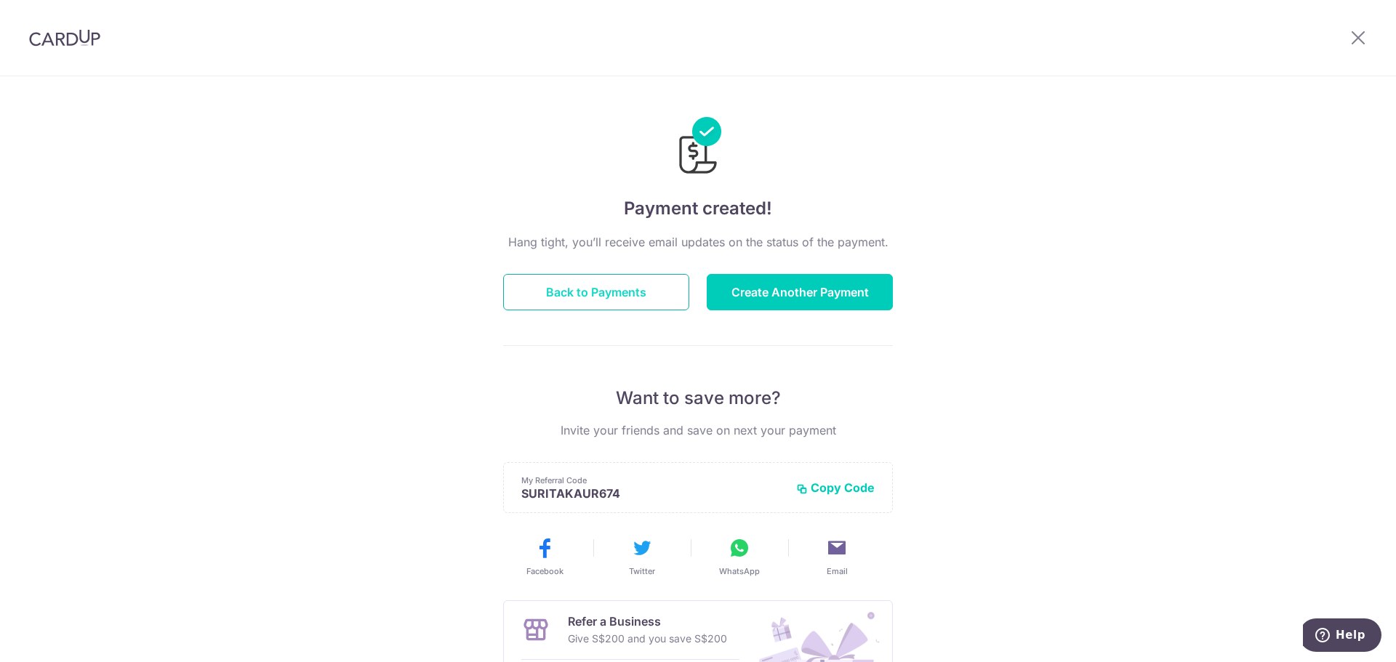
click at [624, 288] on button "Back to Payments" at bounding box center [596, 292] width 186 height 36
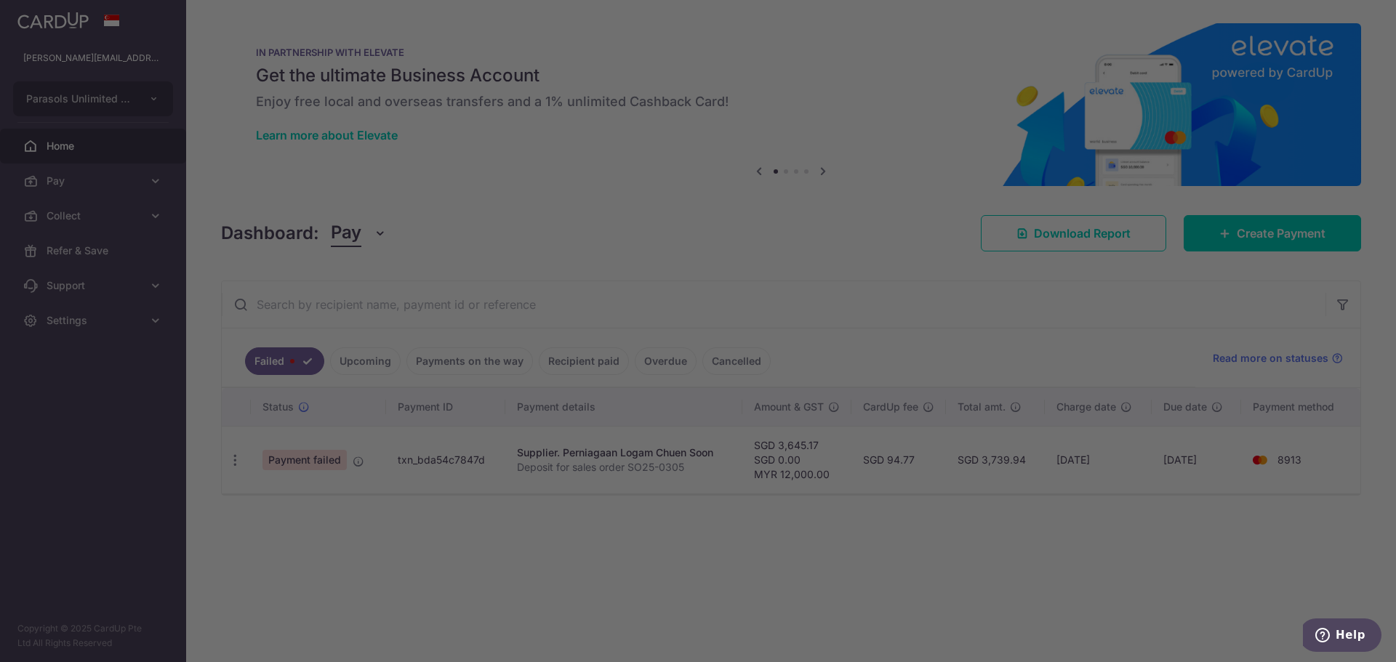
click at [1276, 242] on div at bounding box center [704, 334] width 1409 height 669
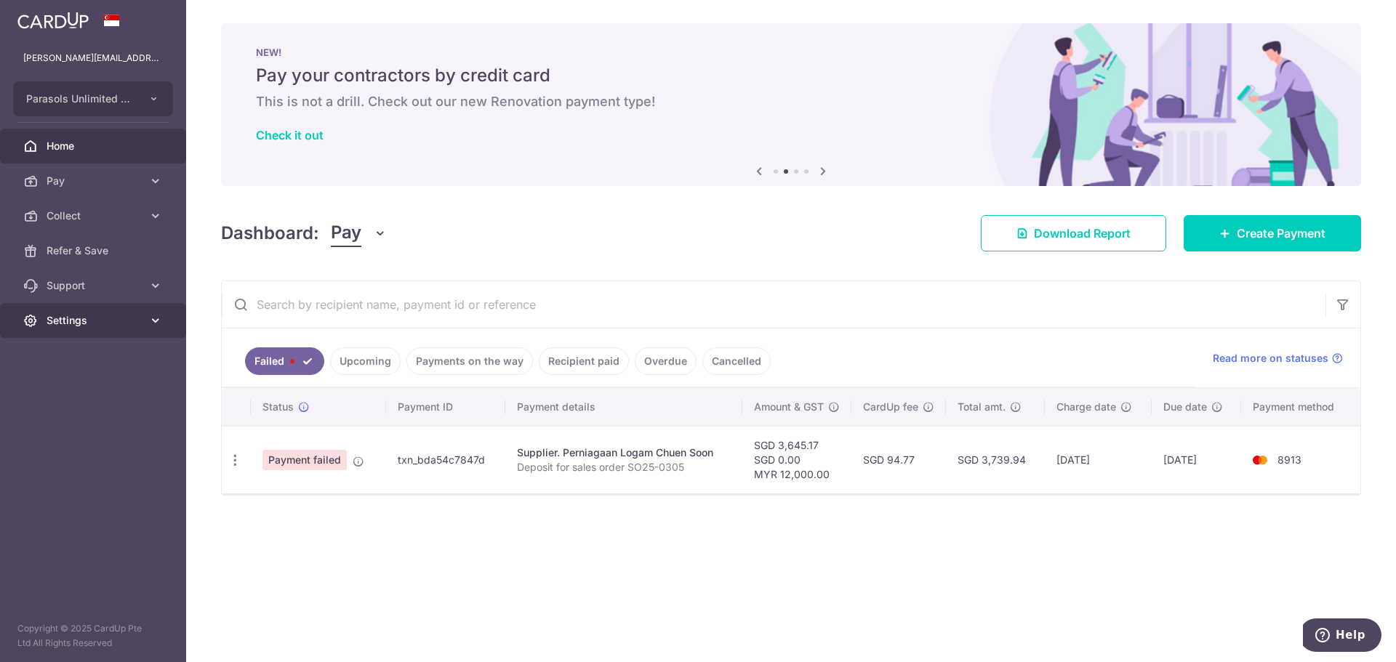
click at [164, 318] on link "Settings" at bounding box center [93, 320] width 186 height 35
click at [71, 390] on span "Logout" at bounding box center [95, 390] width 96 height 15
